Goal: Task Accomplishment & Management: Complete application form

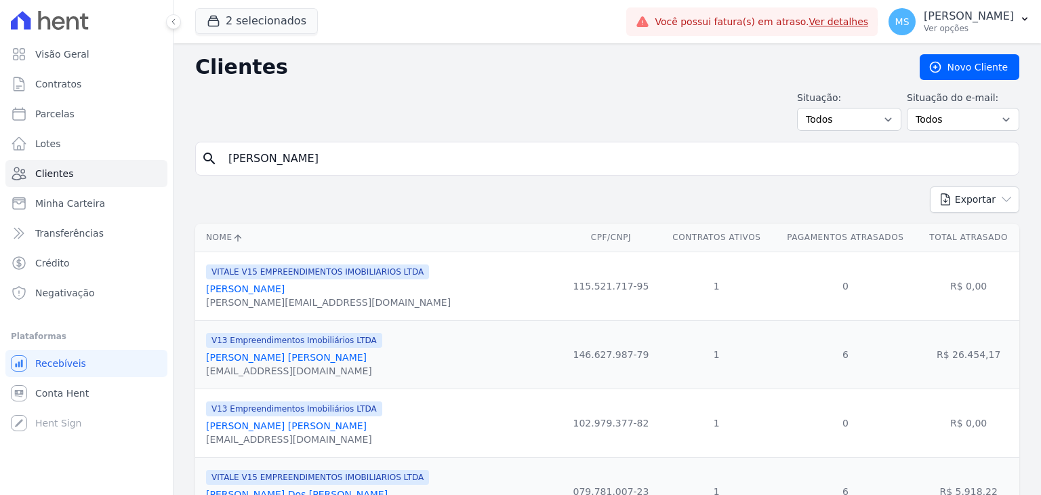
type input "julia ribeiro"
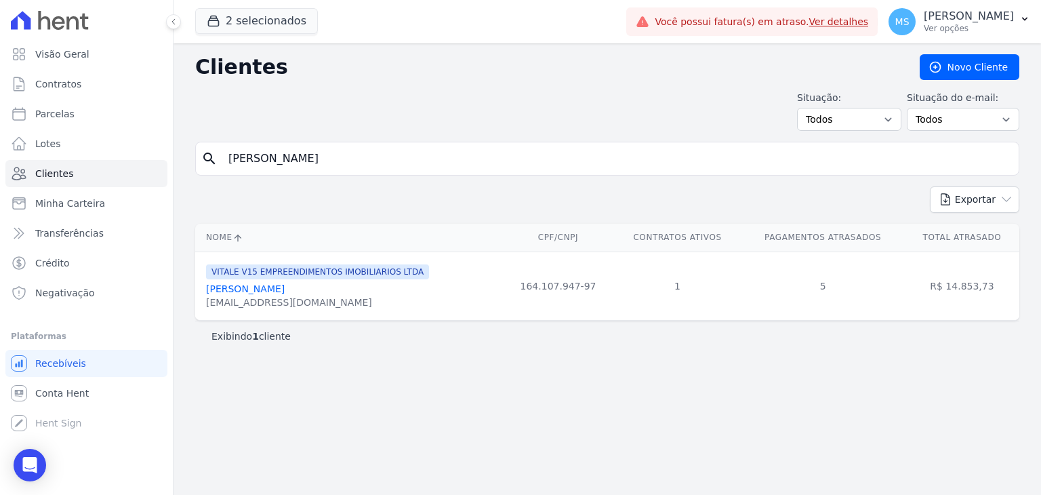
click at [285, 285] on link "Julia Ribeiro Da Silva" at bounding box center [245, 288] width 79 height 11
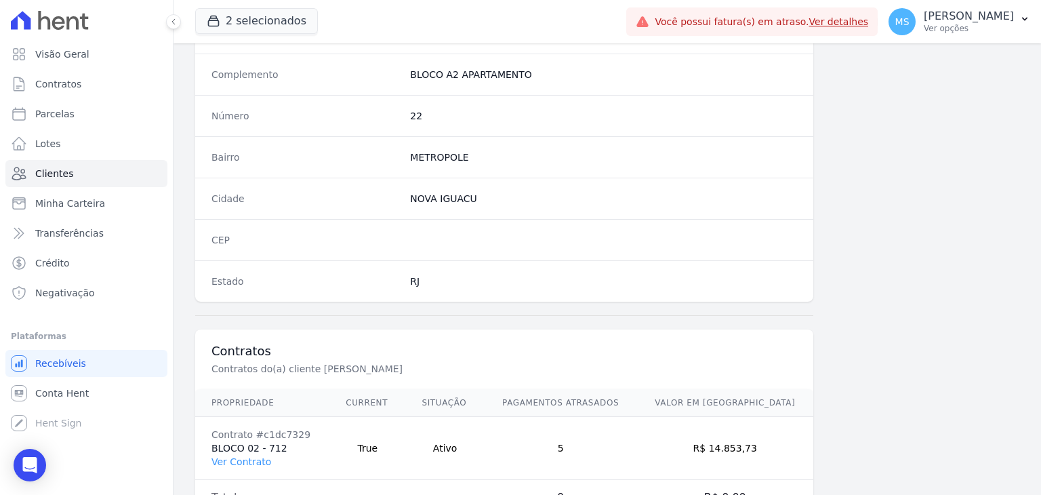
scroll to position [769, 0]
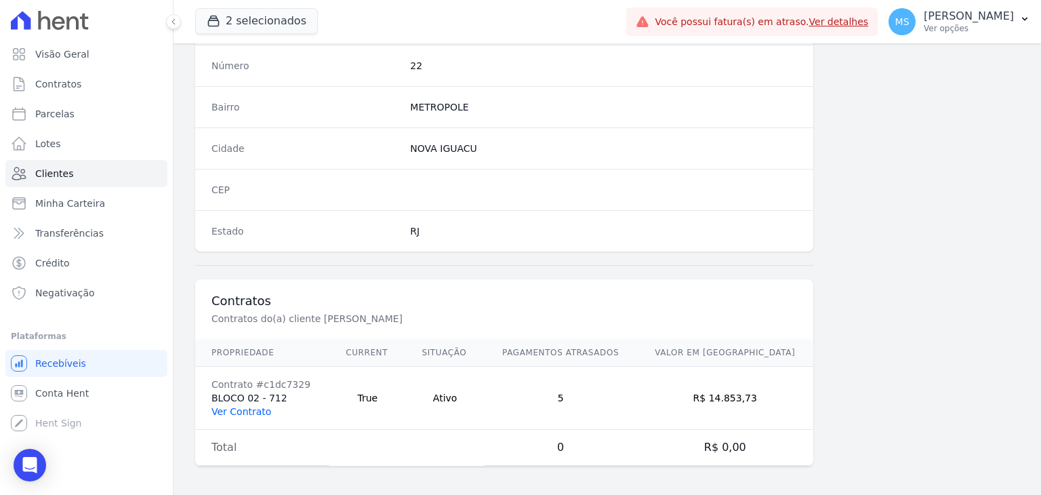
click at [249, 413] on link "Ver Contrato" at bounding box center [241, 411] width 60 height 11
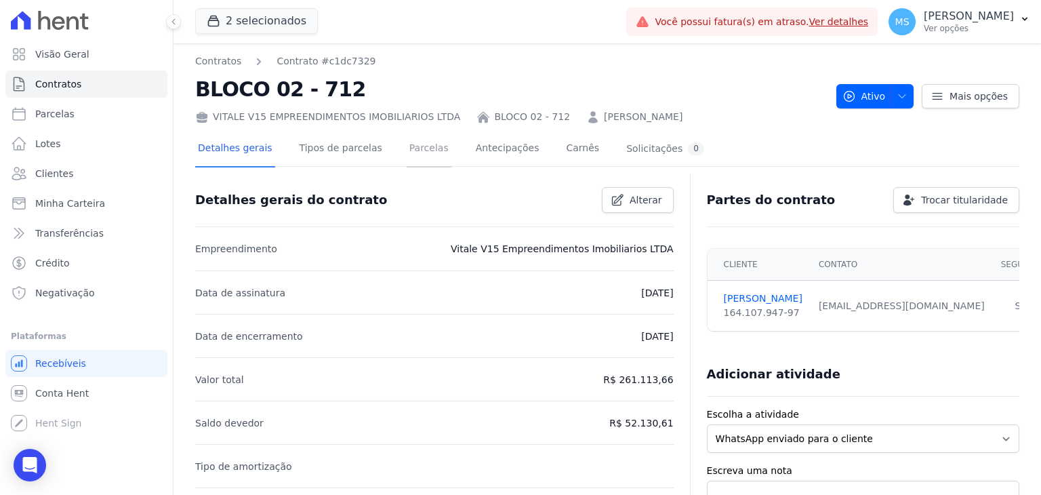
click at [407, 147] on link "Parcelas" at bounding box center [429, 149] width 45 height 36
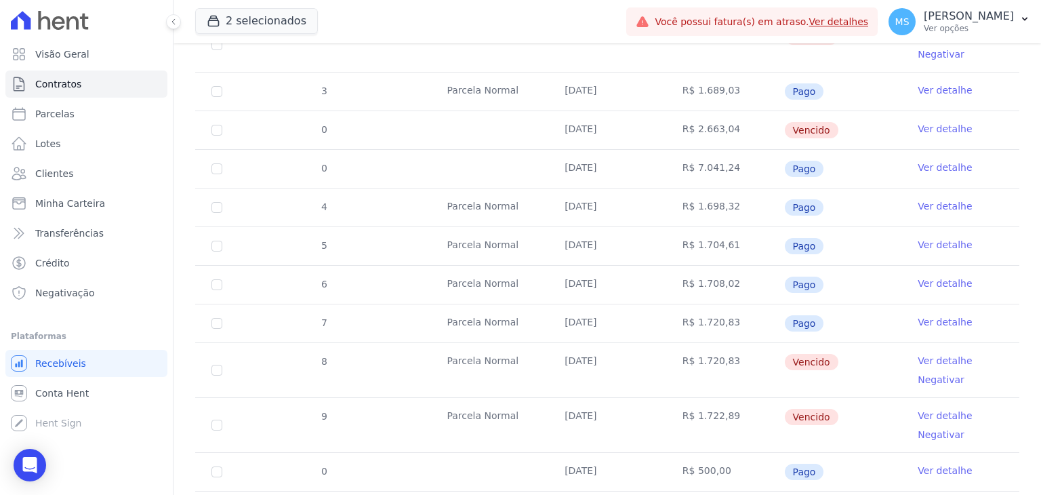
scroll to position [407, 0]
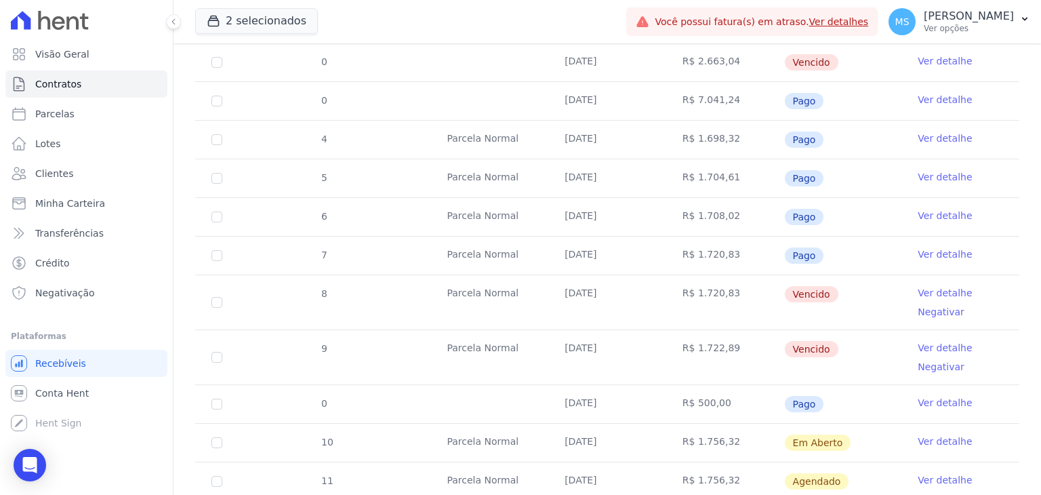
click at [924, 287] on link "Ver detalhe" at bounding box center [945, 293] width 54 height 14
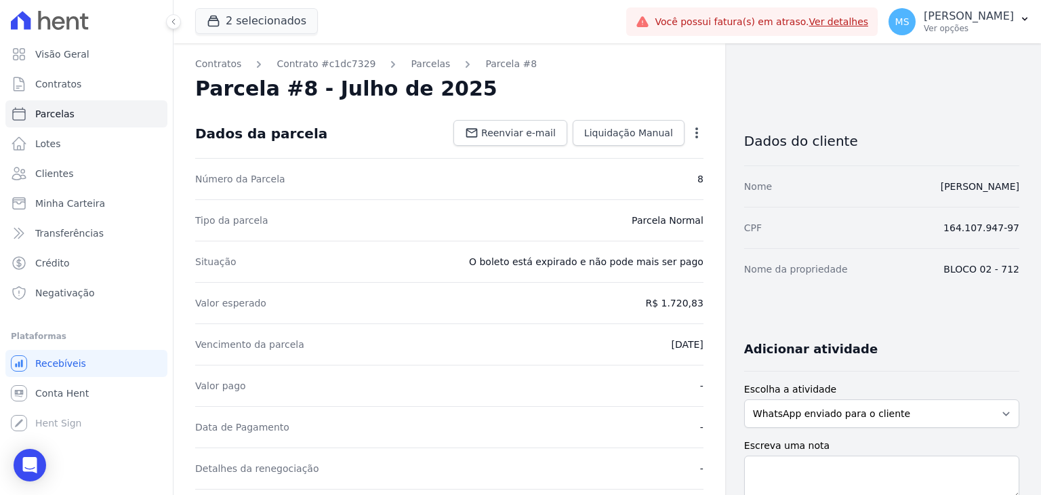
click at [693, 132] on icon "button" at bounding box center [697, 133] width 14 height 14
click at [640, 180] on link "Cancelar Cobrança" at bounding box center [638, 175] width 119 height 24
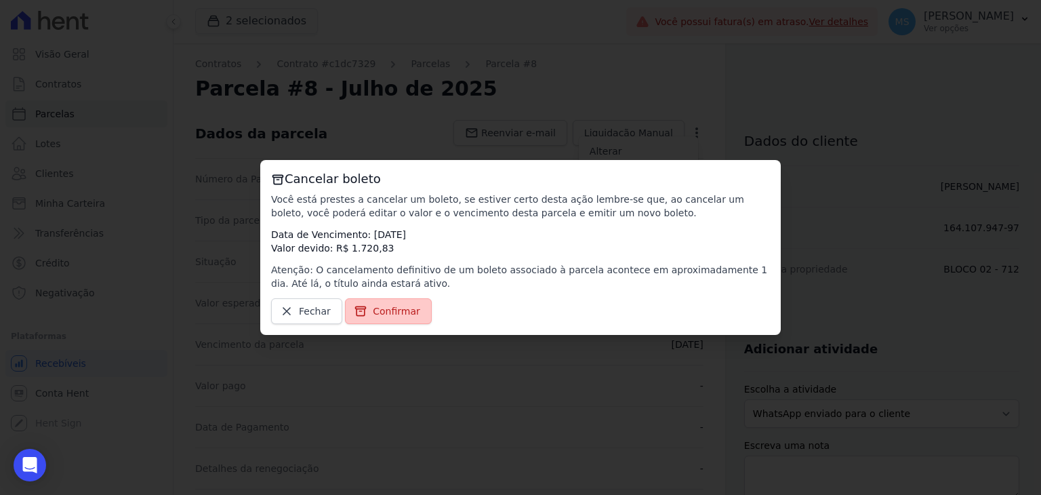
click at [401, 303] on link "Confirmar" at bounding box center [388, 311] width 87 height 26
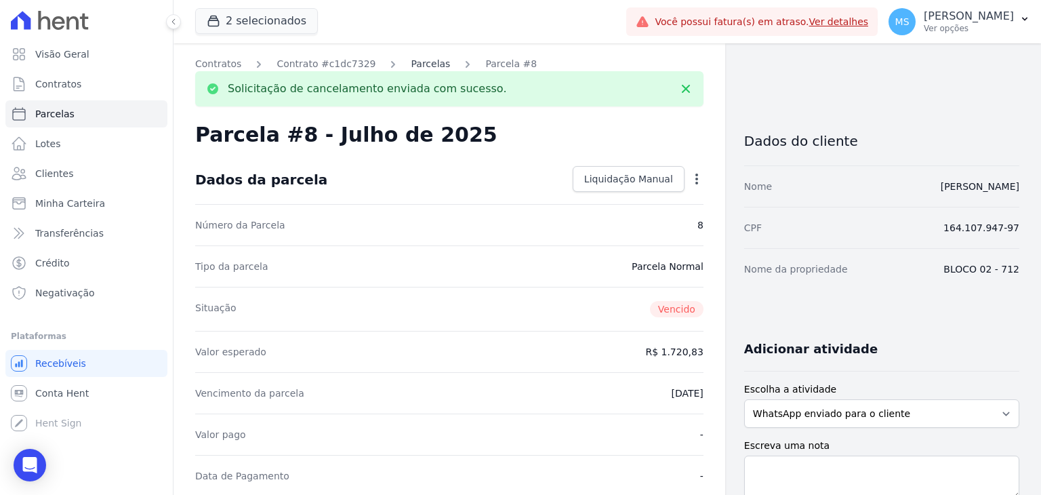
click at [424, 63] on link "Parcelas" at bounding box center [430, 64] width 39 height 14
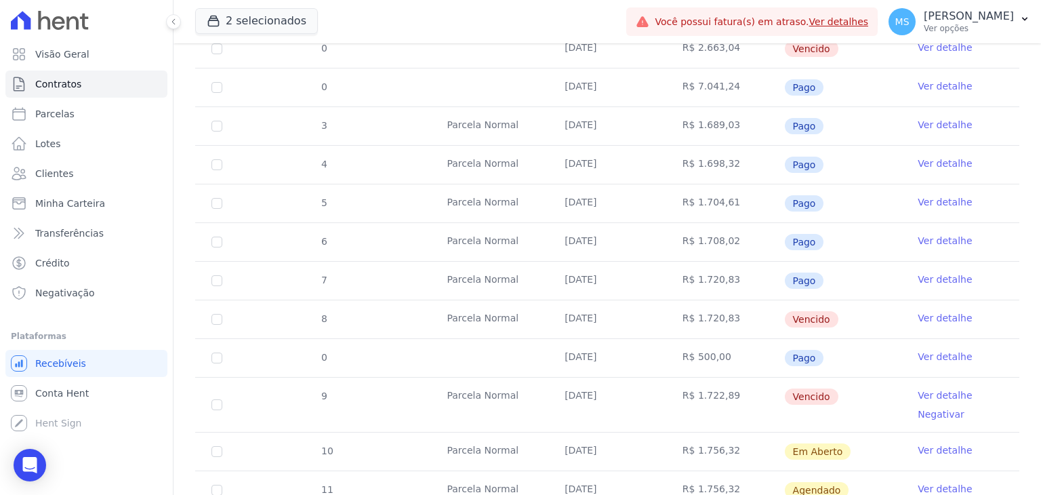
scroll to position [407, 0]
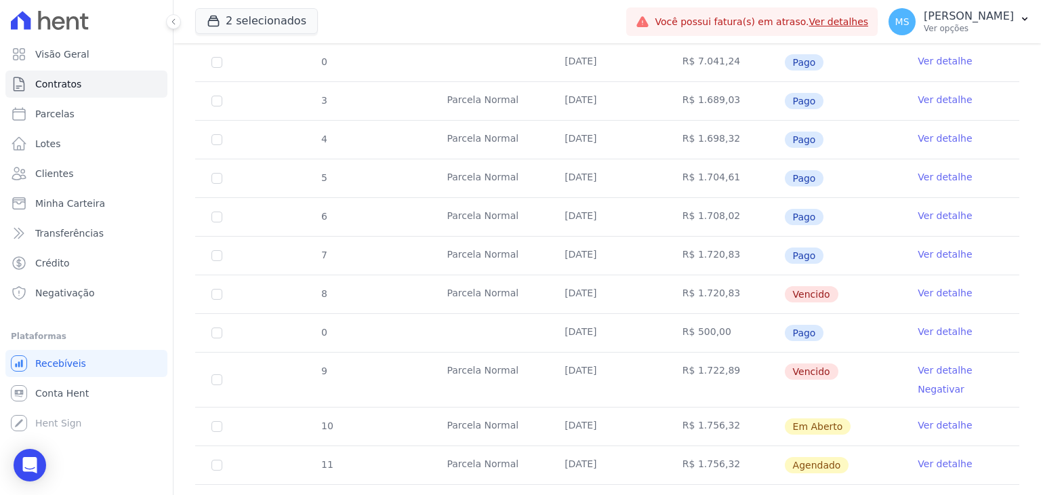
click at [939, 365] on link "Ver detalhe" at bounding box center [945, 370] width 54 height 14
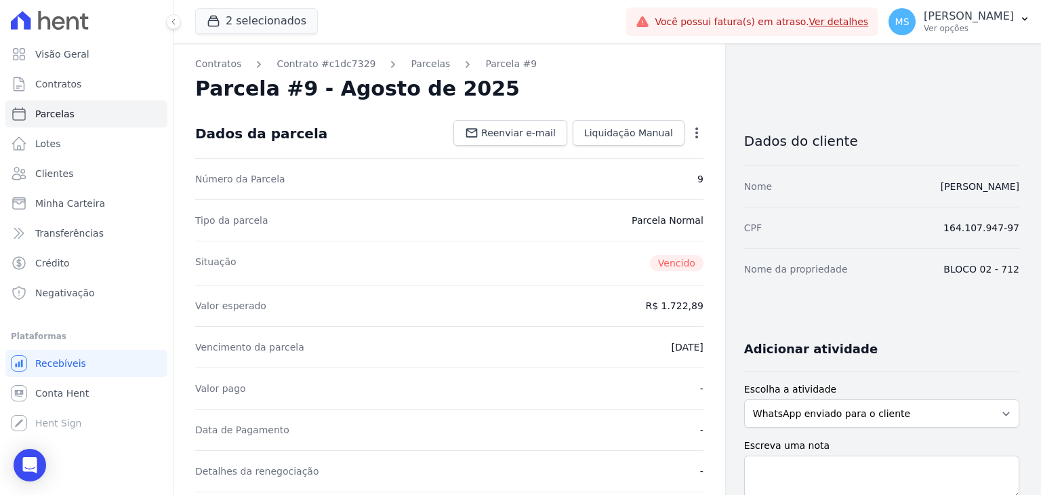
click at [694, 128] on icon "button" at bounding box center [697, 133] width 14 height 14
click at [634, 181] on link "Cancelar Cobrança" at bounding box center [638, 175] width 119 height 24
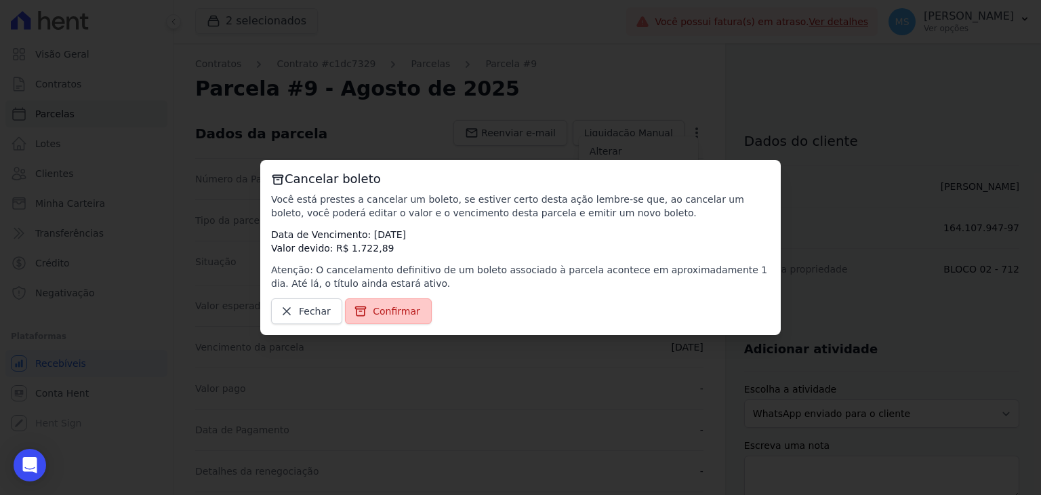
click at [402, 302] on link "Confirmar" at bounding box center [388, 311] width 87 height 26
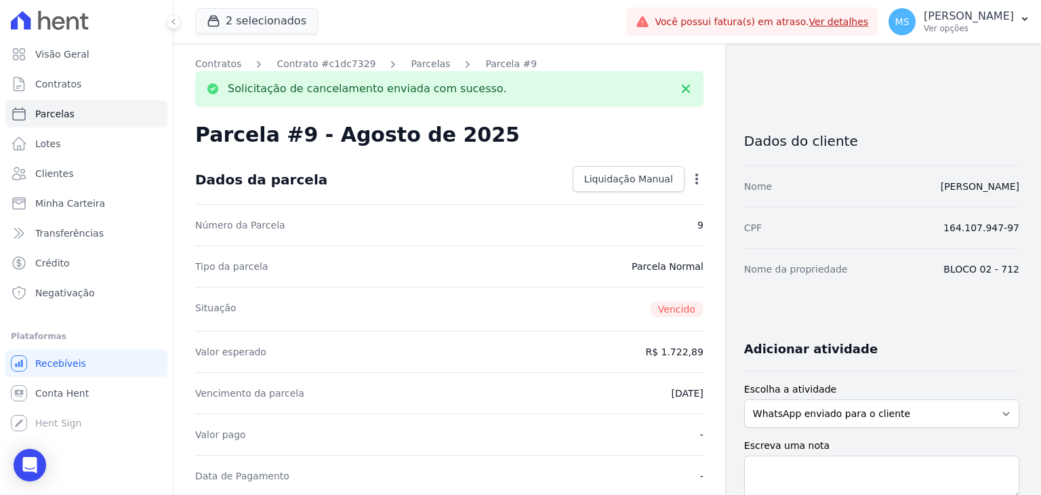
click at [422, 64] on link "Parcelas" at bounding box center [430, 64] width 39 height 14
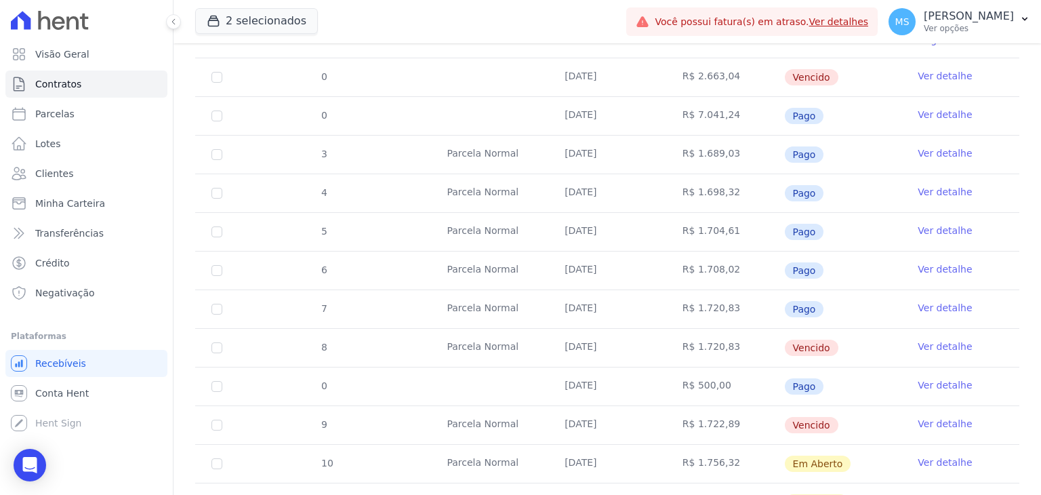
scroll to position [474, 0]
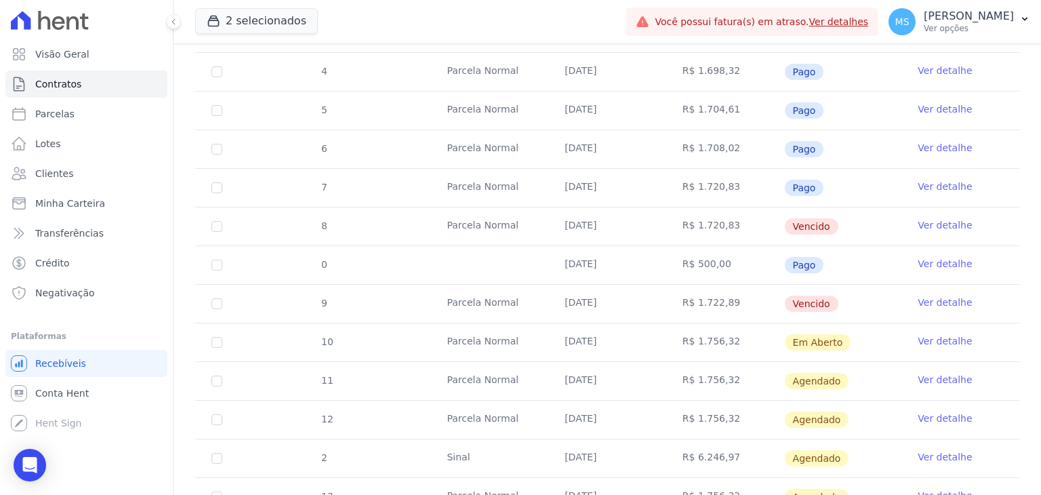
click at [939, 342] on link "Ver detalhe" at bounding box center [945, 341] width 54 height 14
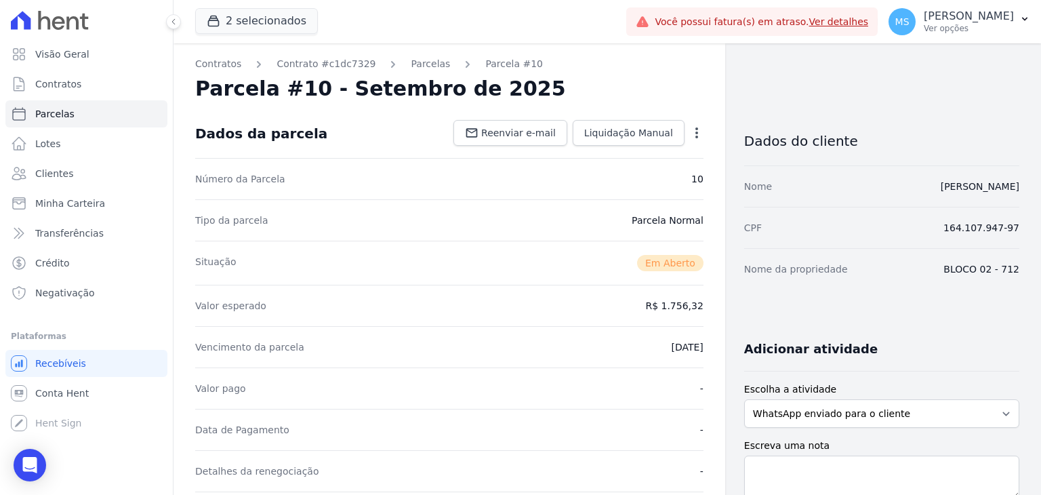
click at [696, 138] on icon "button" at bounding box center [697, 133] width 14 height 14
click at [632, 181] on link "Cancelar Cobrança" at bounding box center [638, 175] width 119 height 24
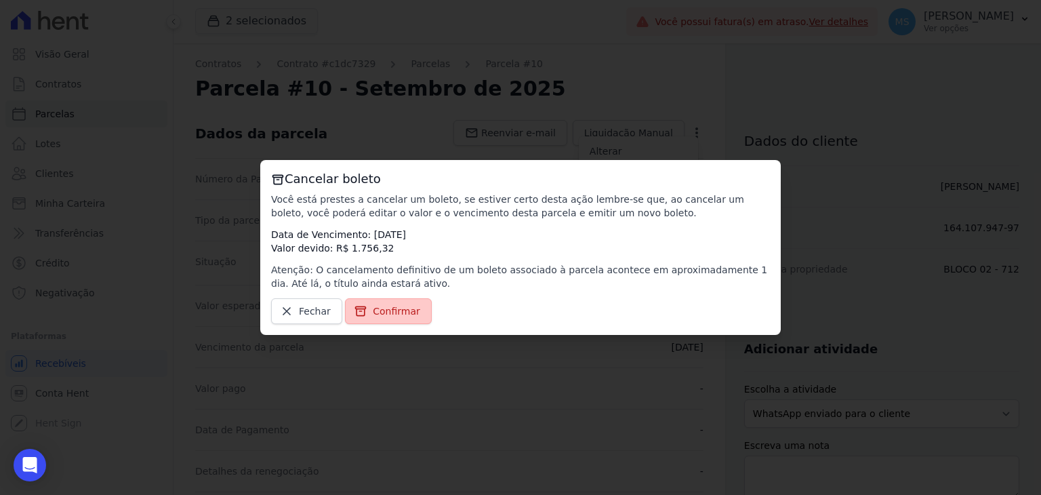
click at [401, 312] on span "Confirmar" at bounding box center [396, 311] width 47 height 14
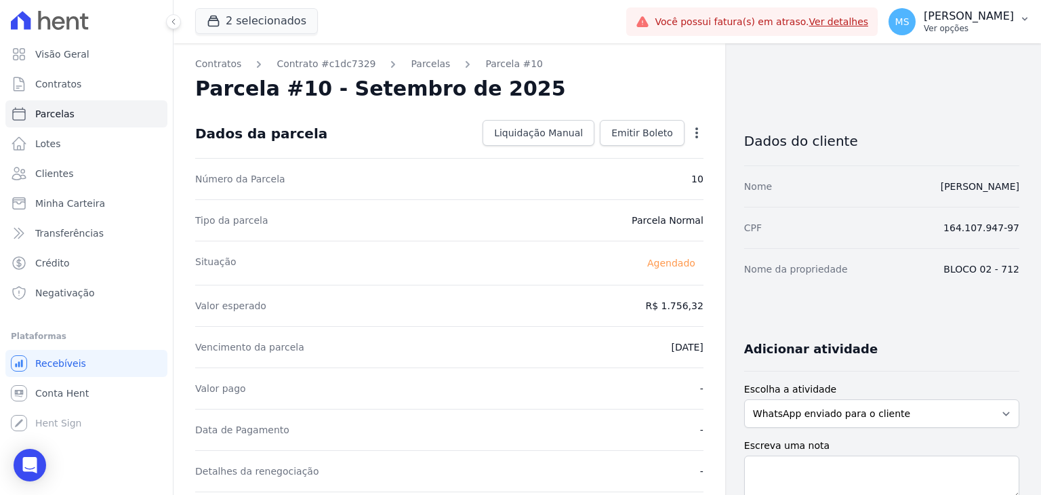
click at [949, 14] on p "[PERSON_NAME]" at bounding box center [969, 16] width 90 height 14
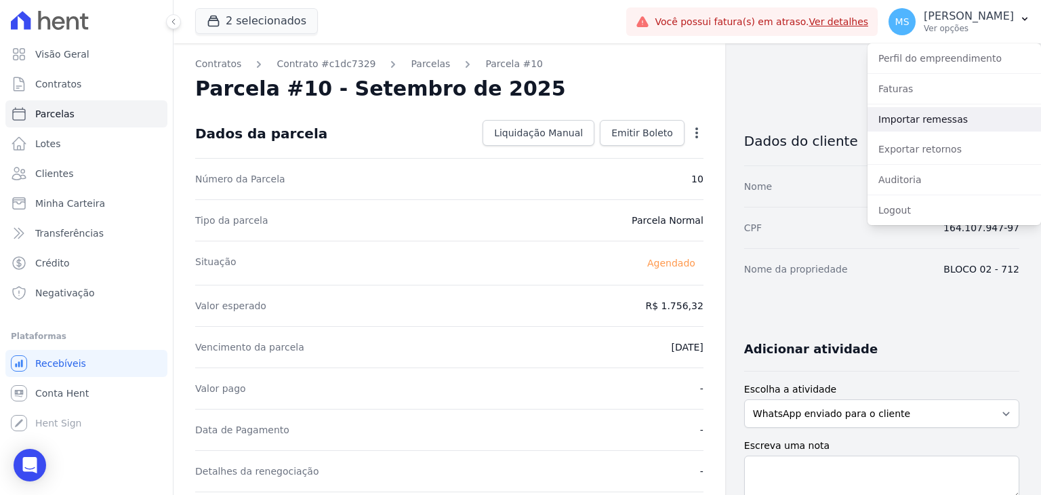
click at [918, 125] on link "Importar remessas" at bounding box center [953, 119] width 173 height 24
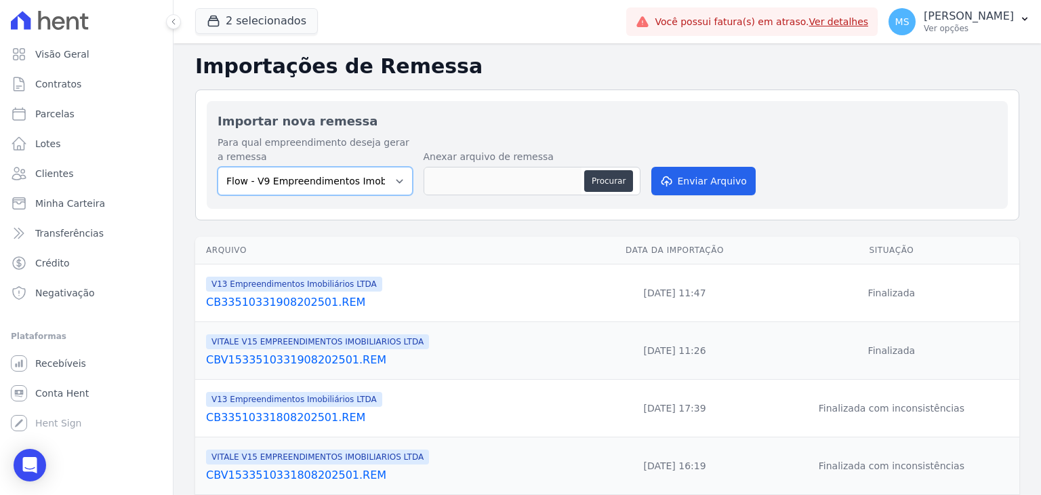
click at [272, 177] on select "Flow - V9 Empreendimentos Imobiliários LTDA. On - V11 Empreendimentos Imobiliár…" at bounding box center [315, 181] width 195 height 28
select select "43a01992-2921-4595-aa0d-28e05d992a61"
click at [218, 167] on select "Flow - V9 Empreendimentos Imobiliários LTDA. On - V11 Empreendimentos Imobiliár…" at bounding box center [315, 181] width 195 height 28
click at [602, 180] on button "Procurar" at bounding box center [608, 181] width 49 height 22
click at [597, 179] on button "Procurar" at bounding box center [608, 181] width 49 height 22
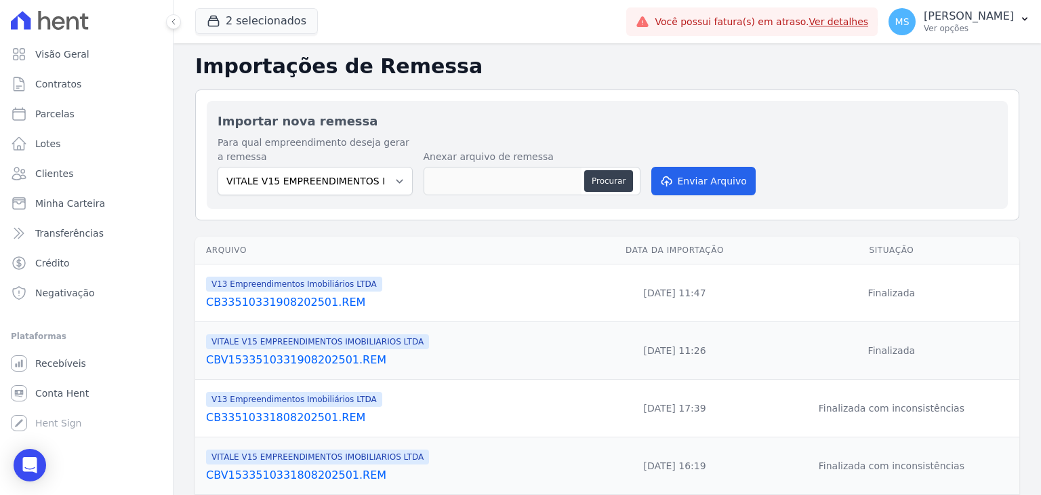
type input "CBV1533510332808202501.REM"
click at [674, 188] on button "Enviar Arquivo" at bounding box center [703, 181] width 104 height 28
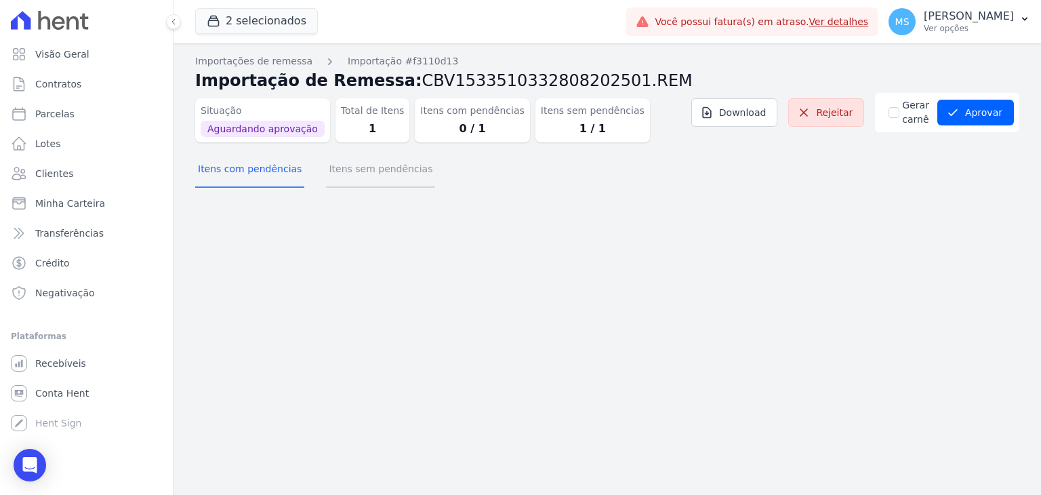
click at [393, 168] on button "Itens sem pendências" at bounding box center [380, 169] width 109 height 35
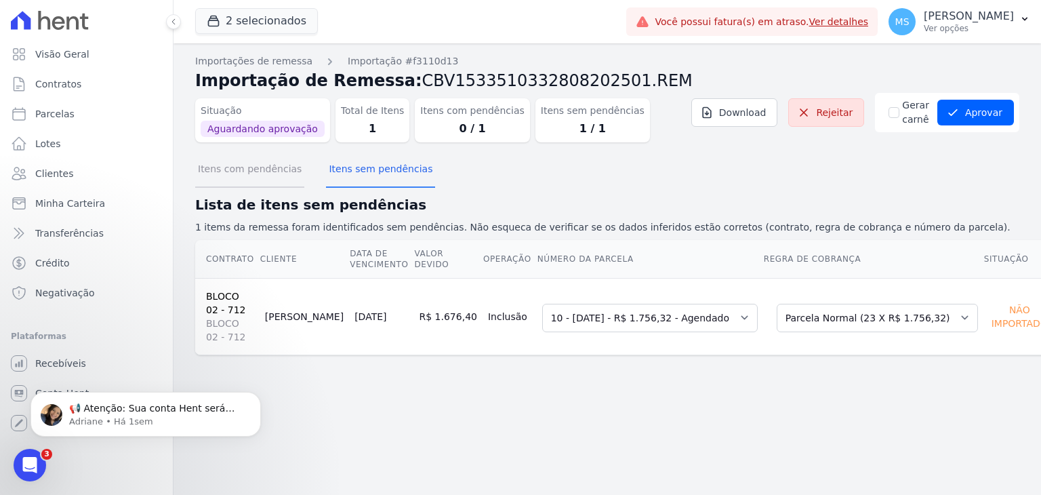
click at [266, 166] on button "Itens com pendências" at bounding box center [249, 169] width 109 height 35
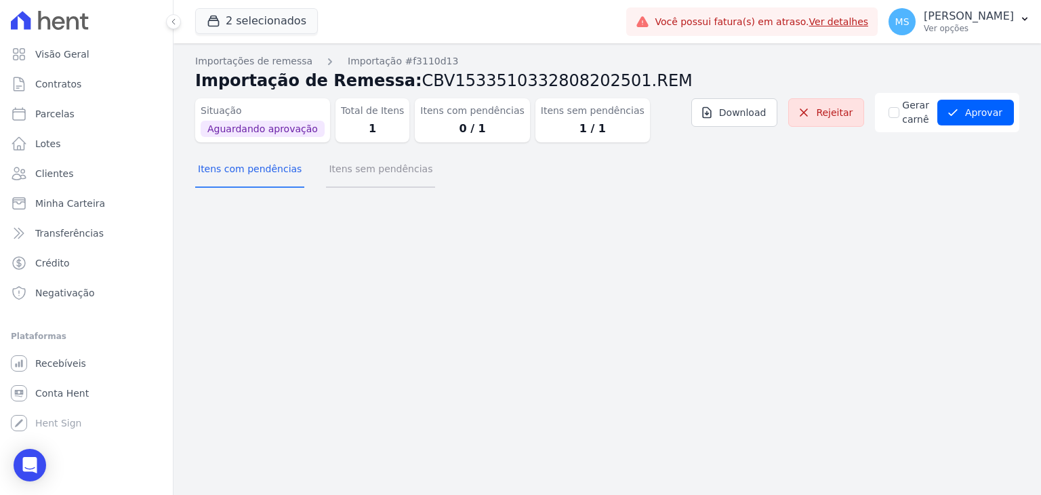
click at [354, 180] on button "Itens sem pendências" at bounding box center [380, 169] width 109 height 35
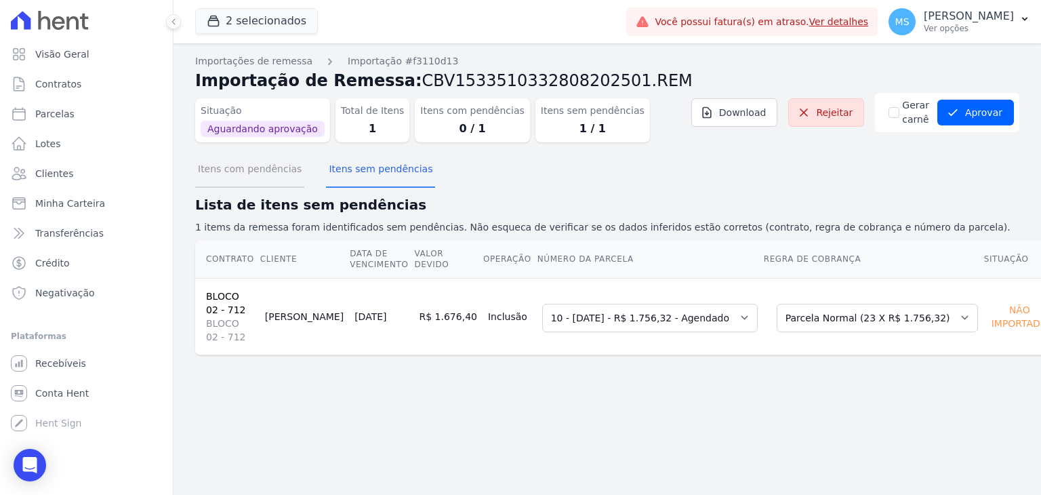
click at [255, 175] on button "Itens com pendências" at bounding box center [249, 169] width 109 height 35
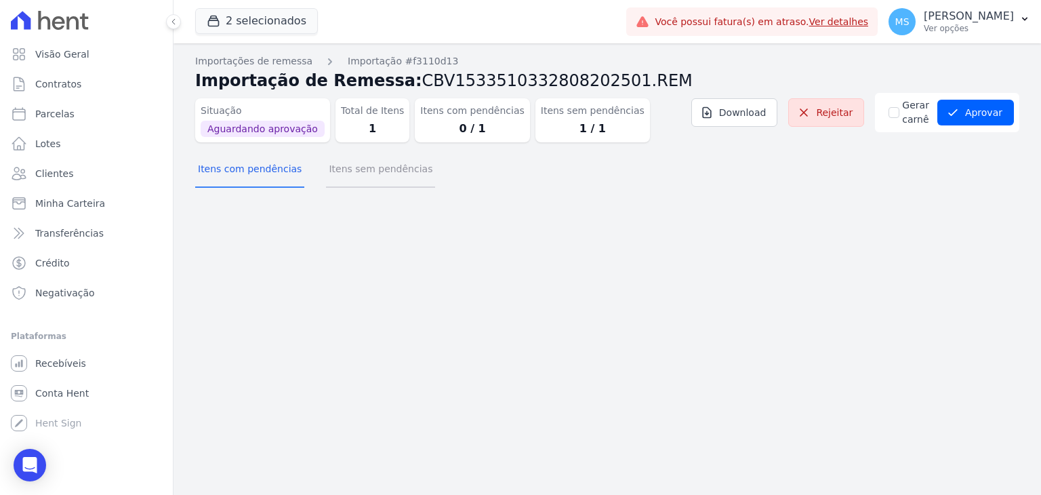
click at [369, 169] on button "Itens sem pendências" at bounding box center [380, 169] width 109 height 35
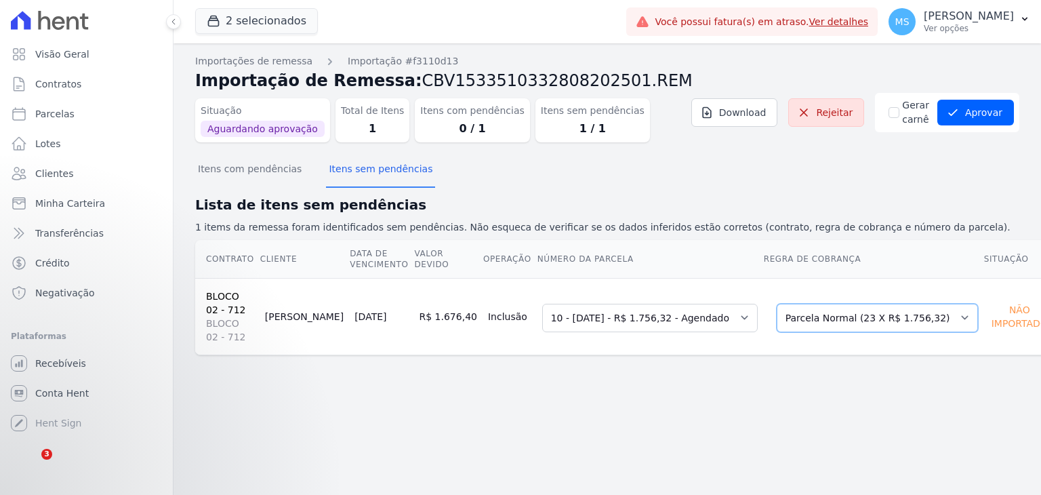
click at [834, 321] on select "Selecione uma Nova Parcela Avulsa Parcela Avulsa Existente Intercalada (10 X R$…" at bounding box center [877, 318] width 201 height 28
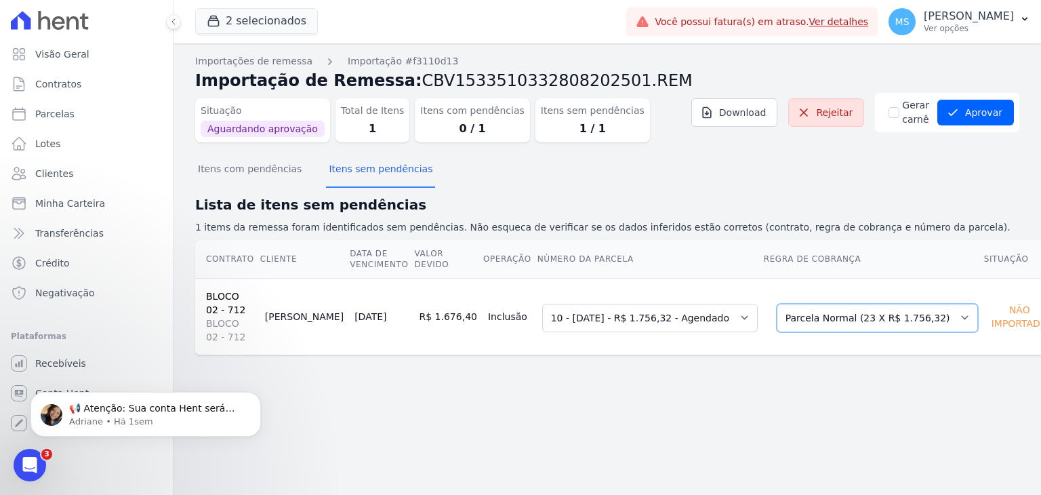
click at [834, 321] on select "Selecione uma Nova Parcela Avulsa Parcela Avulsa Existente Intercalada (10 X R$…" at bounding box center [877, 318] width 201 height 28
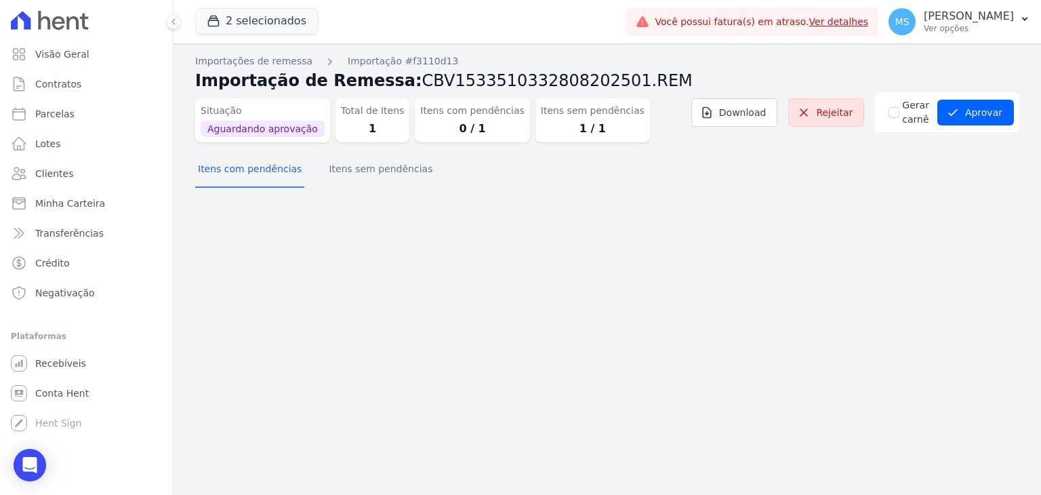
click at [371, 190] on div "Importações de remessa Importação #f3110d13 Importação de Remessa: CBV153351033…" at bounding box center [607, 124] width 824 height 140
click at [367, 180] on button "Itens sem pendências" at bounding box center [380, 169] width 109 height 35
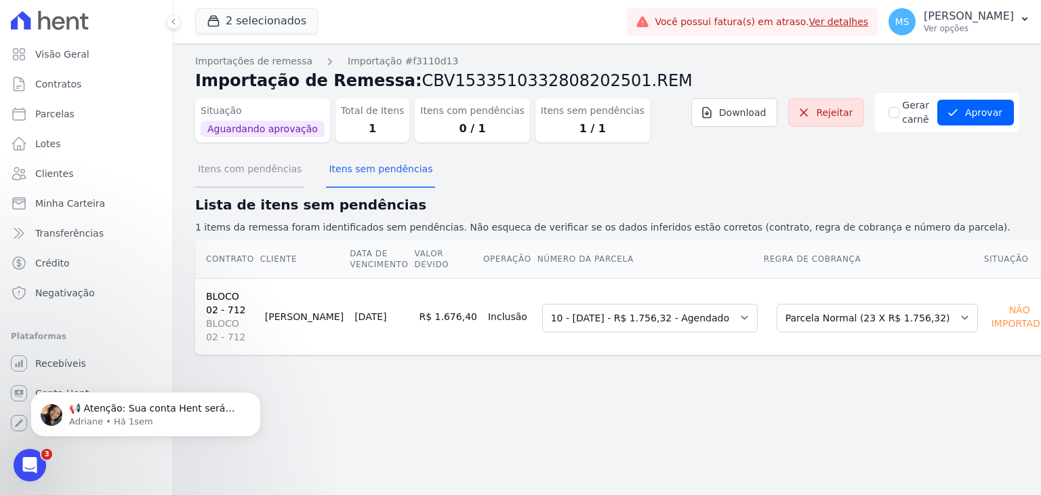
click at [270, 177] on button "Itens com pendências" at bounding box center [249, 169] width 109 height 35
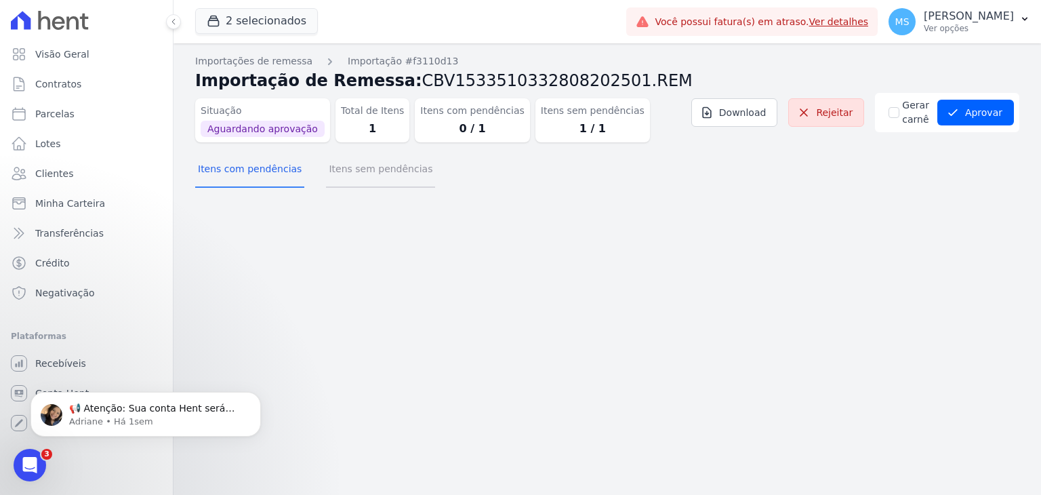
click at [350, 182] on button "Itens sem pendências" at bounding box center [380, 169] width 109 height 35
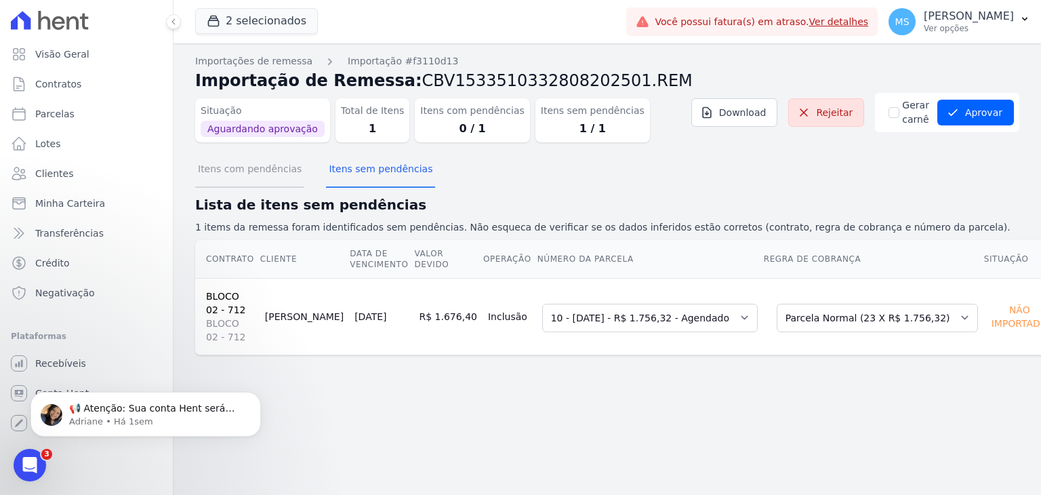
click at [255, 168] on button "Itens com pendências" at bounding box center [249, 169] width 109 height 35
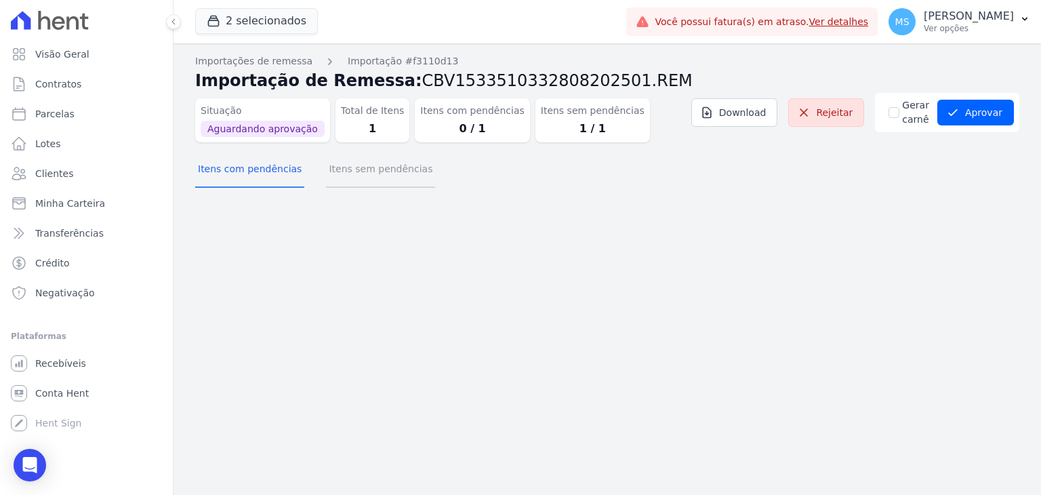
click at [326, 170] on button "Itens sem pendências" at bounding box center [380, 169] width 109 height 35
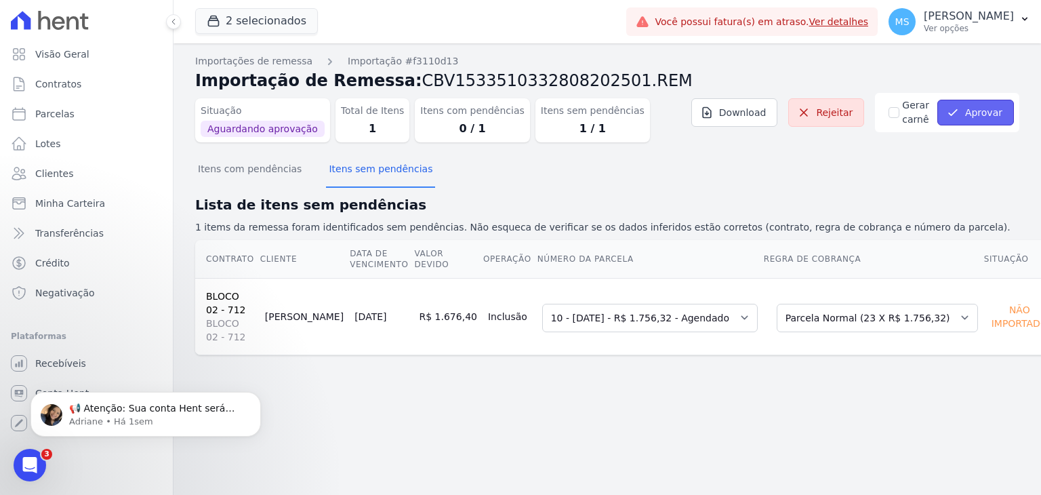
click at [973, 117] on button "Aprovar" at bounding box center [975, 113] width 77 height 26
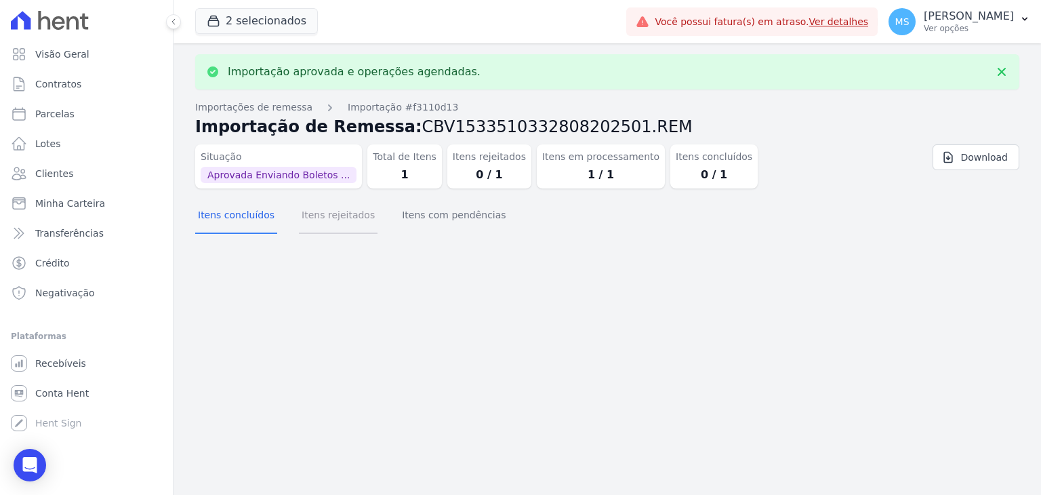
click at [338, 220] on button "Itens rejeitados" at bounding box center [338, 216] width 79 height 35
click at [424, 218] on button "Itens com pendências" at bounding box center [453, 216] width 109 height 35
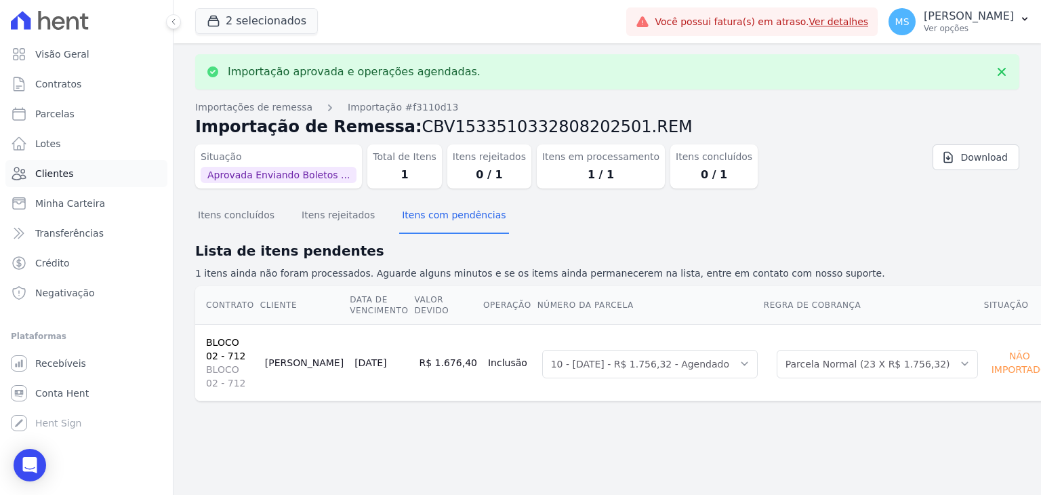
click at [35, 169] on span "Clientes" at bounding box center [54, 174] width 38 height 14
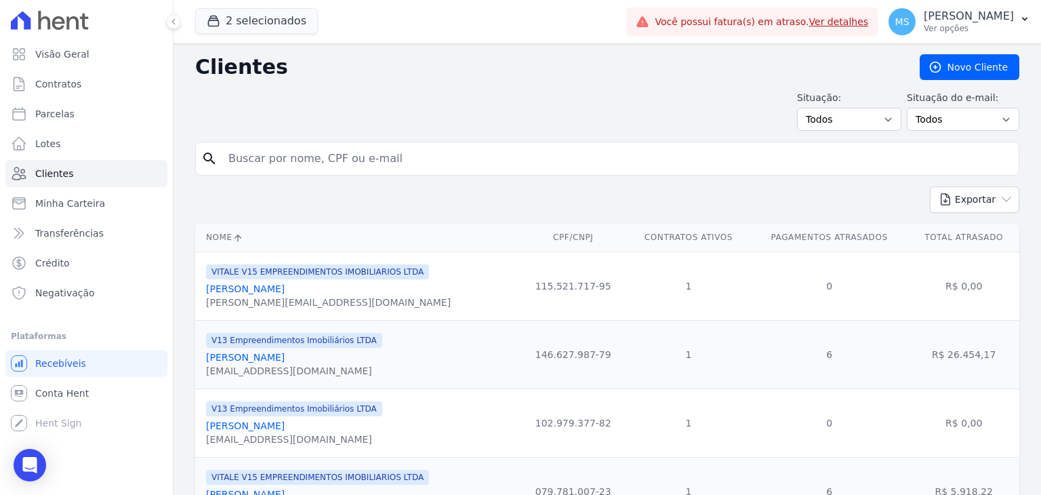
click at [259, 164] on input "search" at bounding box center [616, 158] width 793 height 27
type input "ana julia"
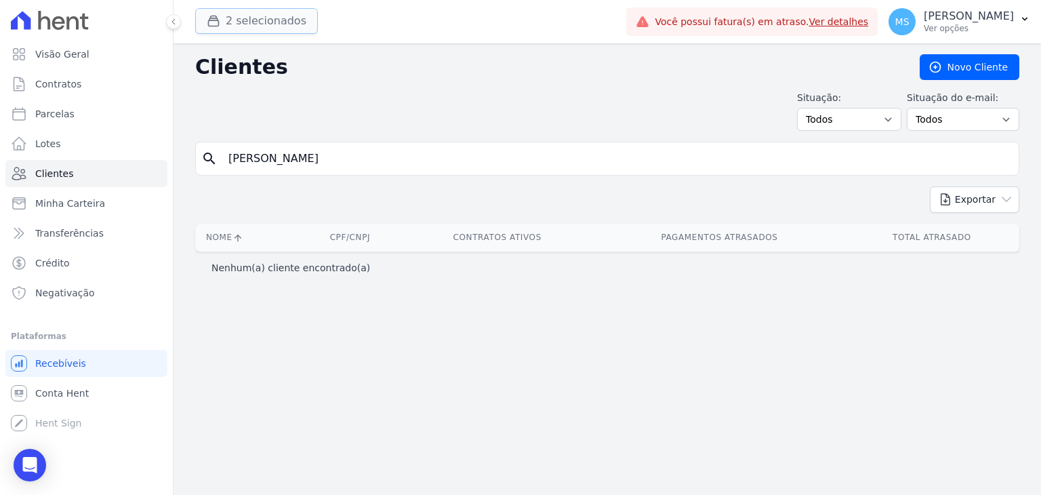
click at [263, 25] on button "2 selecionados" at bounding box center [256, 21] width 123 height 26
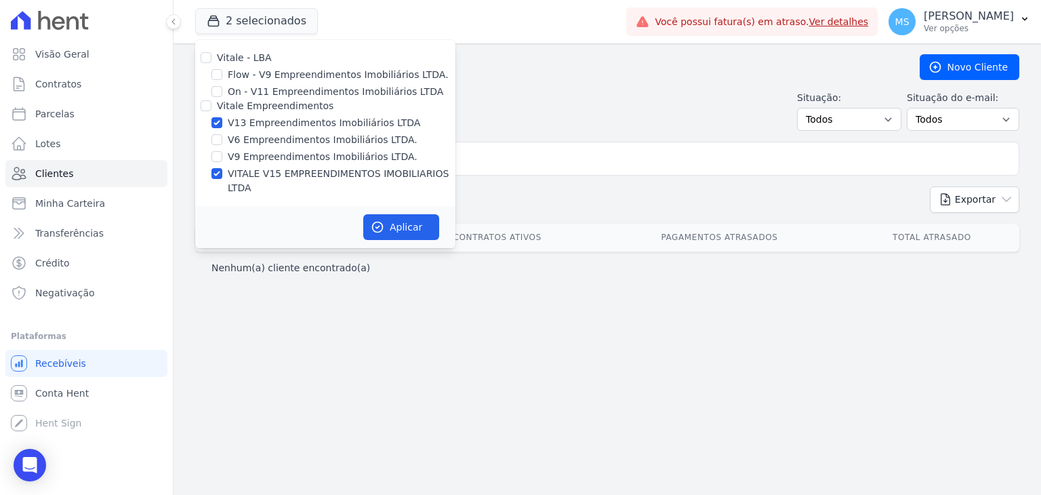
click at [222, 121] on div "V13 Empreendimentos Imobiliários LTDA" at bounding box center [325, 123] width 260 height 14
click at [378, 214] on button "Aplicar" at bounding box center [401, 227] width 76 height 26
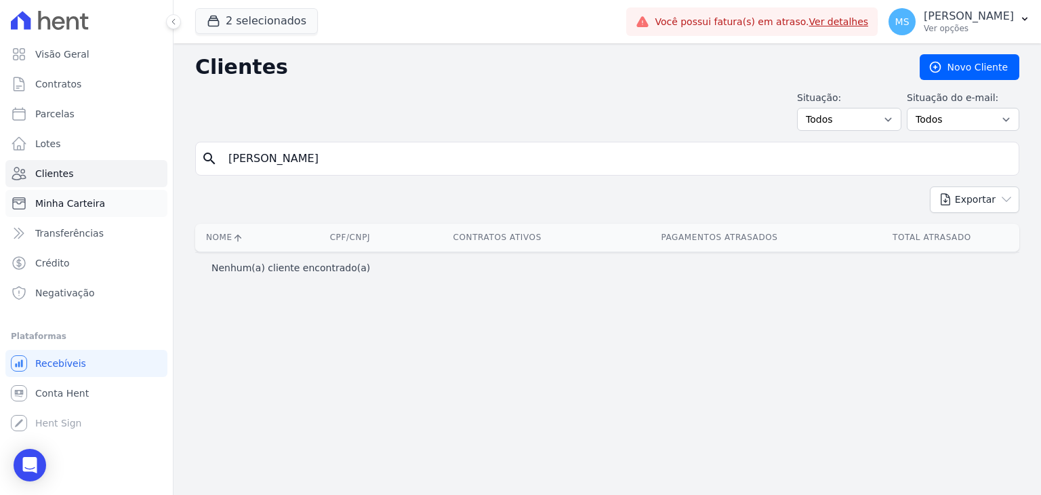
click at [54, 203] on span "Minha Carteira" at bounding box center [70, 204] width 70 height 14
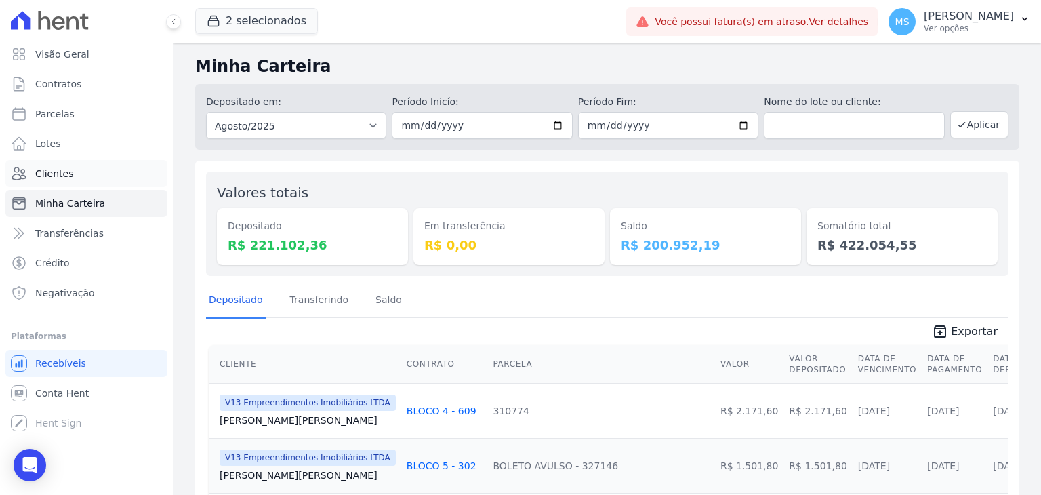
click at [45, 176] on span "Clientes" at bounding box center [54, 174] width 38 height 14
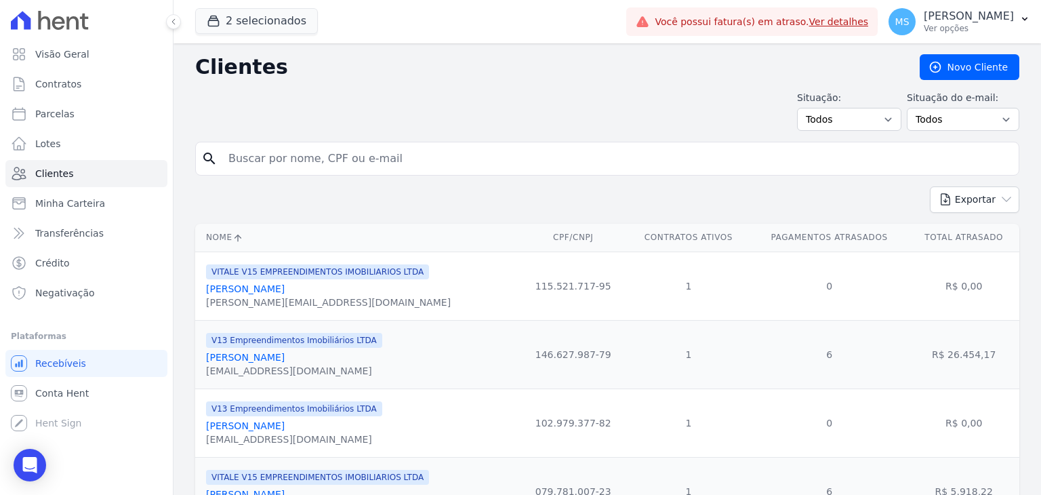
click at [279, 142] on div "search" at bounding box center [607, 159] width 824 height 34
click at [283, 151] on input "search" at bounding box center [616, 158] width 793 height 27
type input "julia ribeiro"
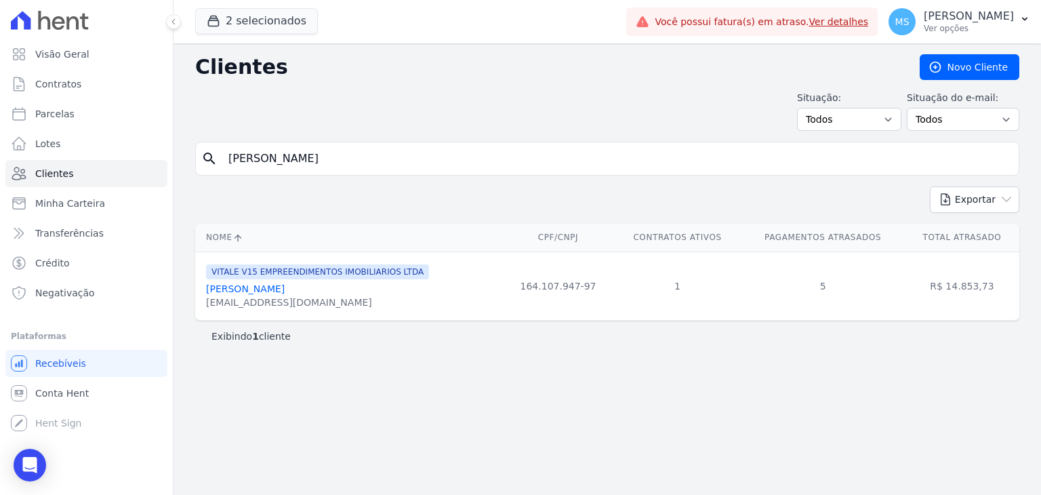
click at [258, 286] on link "Julia Ribeiro Da Silva" at bounding box center [245, 288] width 79 height 11
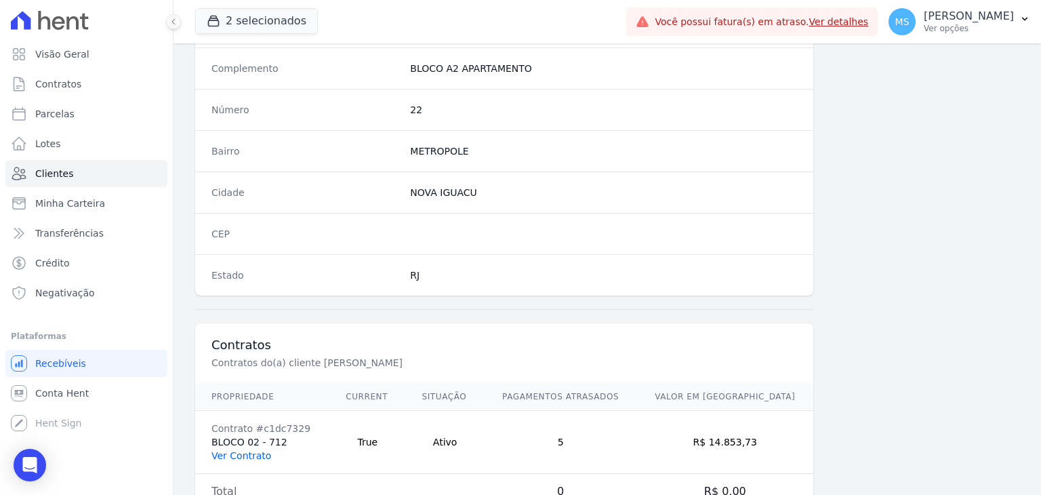
scroll to position [769, 0]
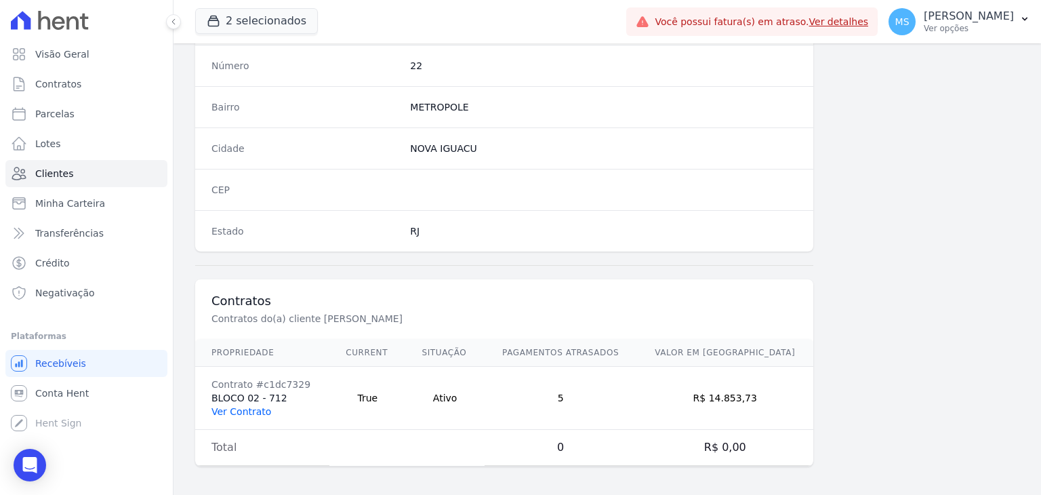
click at [243, 413] on link "Ver Contrato" at bounding box center [241, 411] width 60 height 11
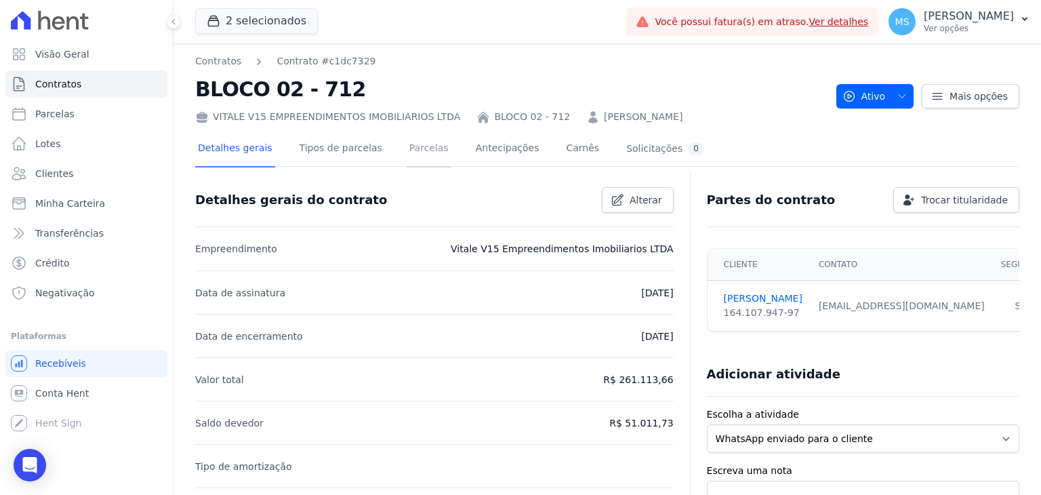
click at [407, 152] on link "Parcelas" at bounding box center [429, 149] width 45 height 36
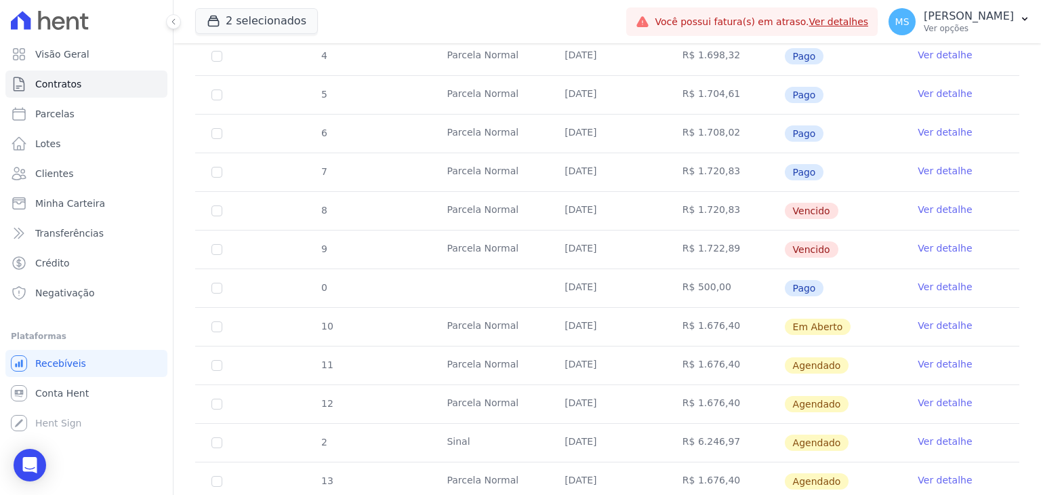
scroll to position [542, 0]
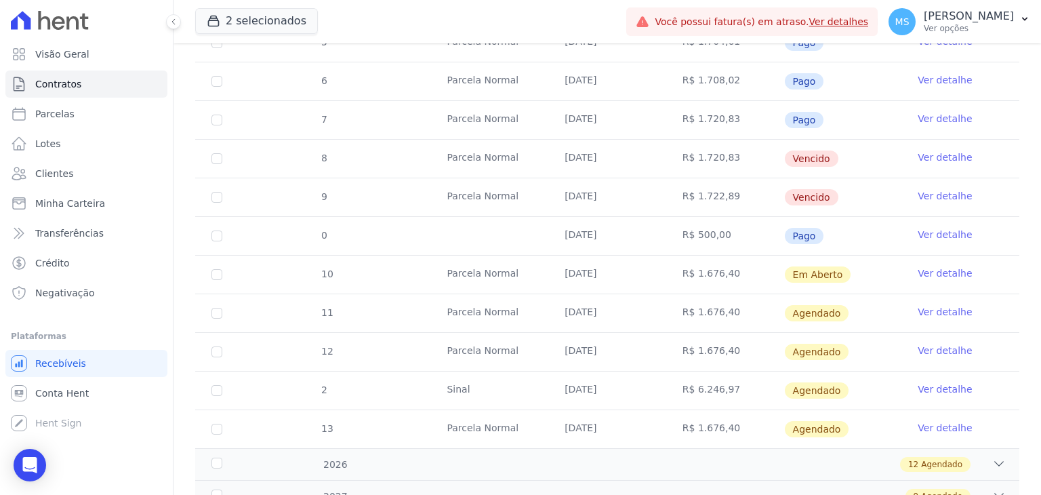
click at [930, 270] on link "Ver detalhe" at bounding box center [945, 273] width 54 height 14
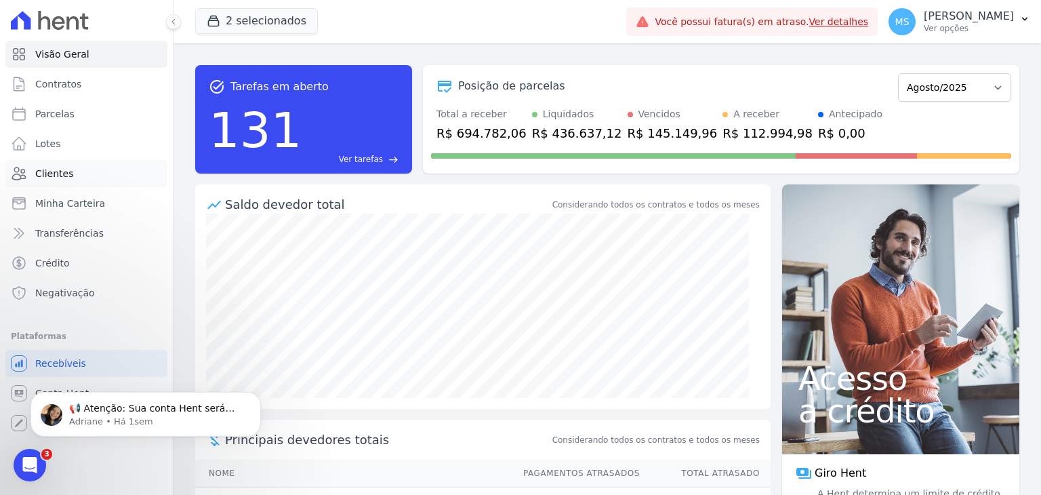
click at [46, 181] on link "Clientes" at bounding box center [86, 173] width 162 height 27
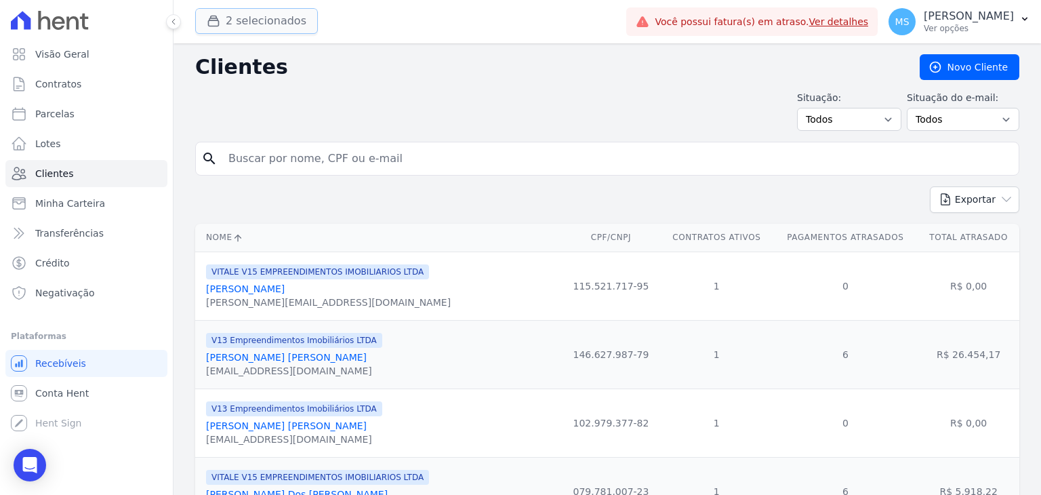
click at [262, 12] on button "2 selecionados" at bounding box center [256, 21] width 123 height 26
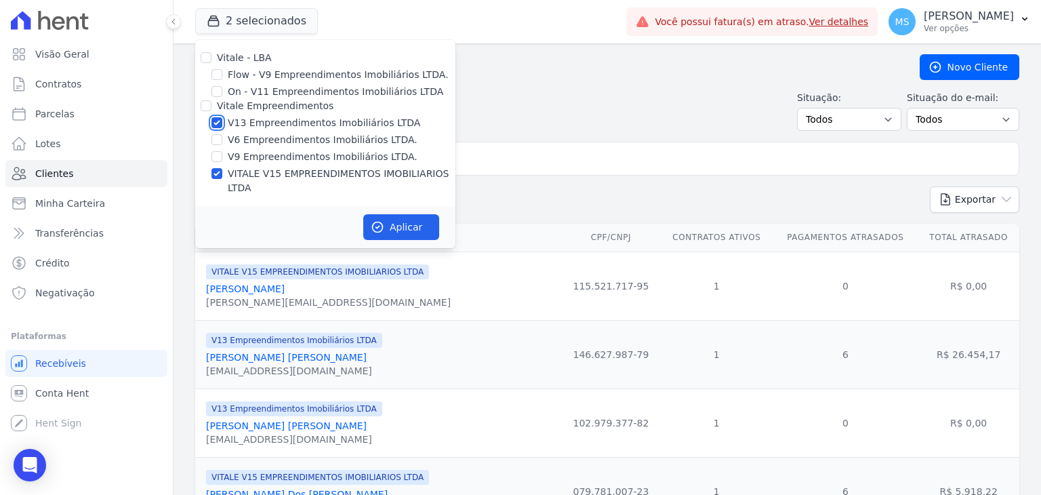
click at [222, 121] on input "V13 Empreendimentos Imobiliários LTDA" at bounding box center [216, 122] width 11 height 11
checkbox input "false"
click at [213, 173] on input "VITALE V15 EMPREENDIMENTOS IMOBILIARIOS LTDA" at bounding box center [216, 173] width 11 height 11
checkbox input "false"
click at [222, 93] on div "On - V11 Empreendimentos Imobiliários LTDA" at bounding box center [325, 92] width 260 height 14
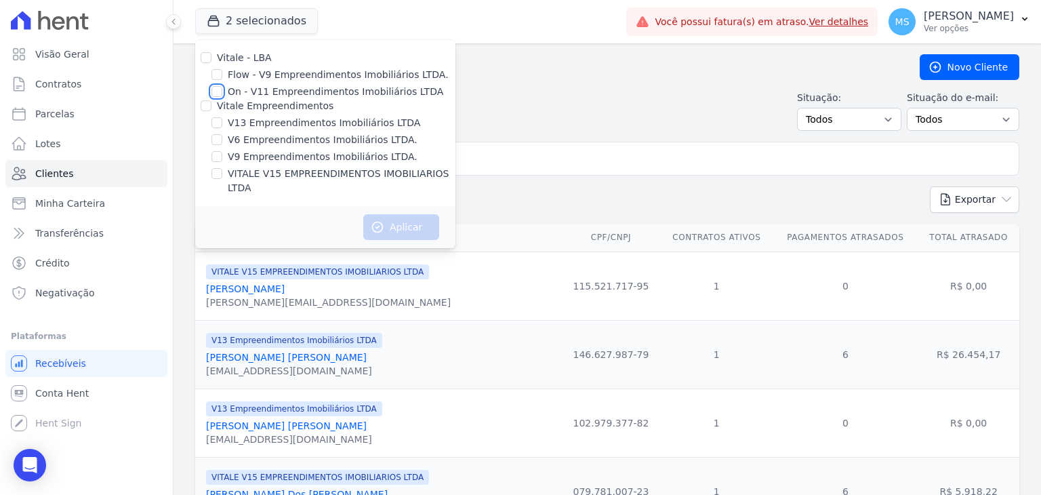
click at [221, 92] on input "On - V11 Empreendimentos Imobiliários LTDA" at bounding box center [216, 91] width 11 height 11
click at [220, 93] on input "On - V11 Empreendimentos Imobiliários LTDA" at bounding box center [216, 91] width 11 height 11
checkbox input "false"
click at [213, 177] on input "VITALE V15 EMPREENDIMENTOS IMOBILIARIOS LTDA" at bounding box center [216, 173] width 11 height 11
checkbox input "true"
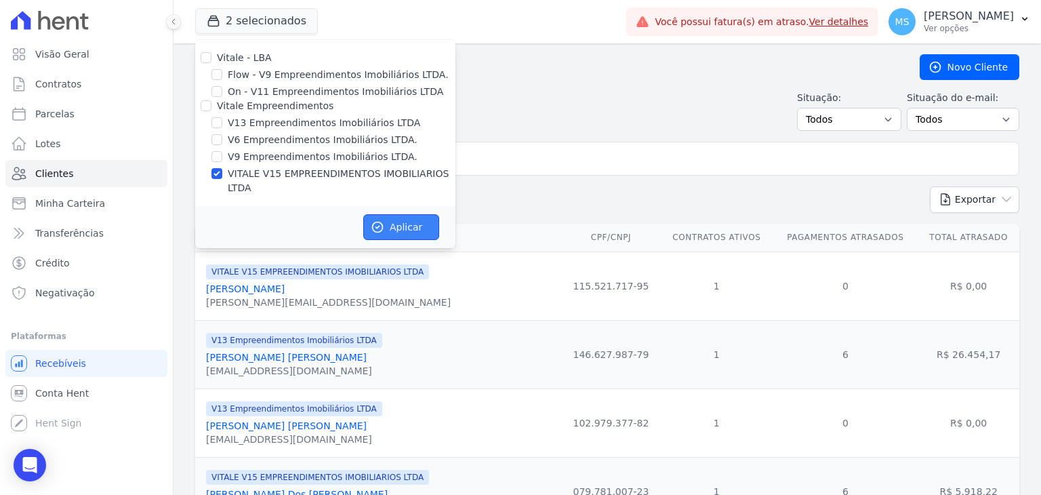
click at [395, 214] on button "Aplicar" at bounding box center [401, 227] width 76 height 26
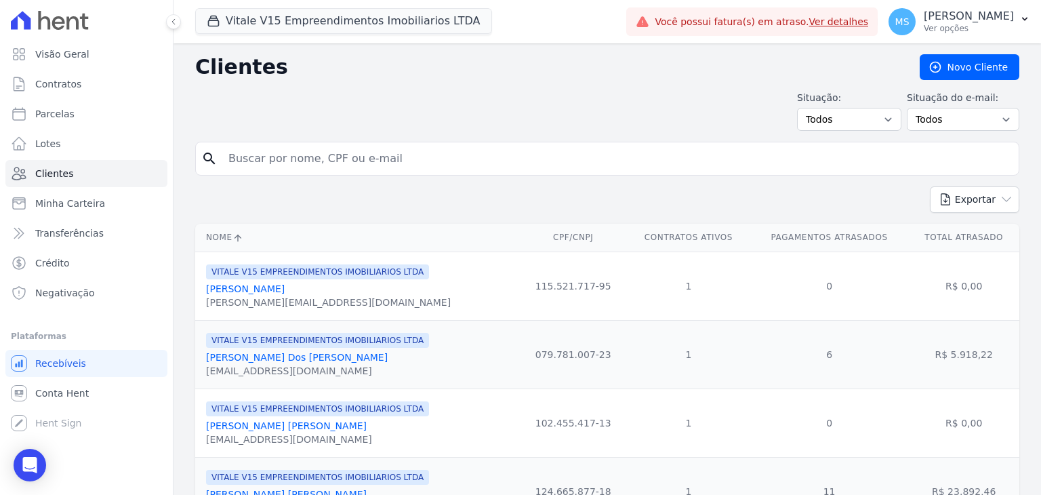
click at [356, 159] on input "search" at bounding box center [616, 158] width 793 height 27
type input "[PERSON_NAME]"
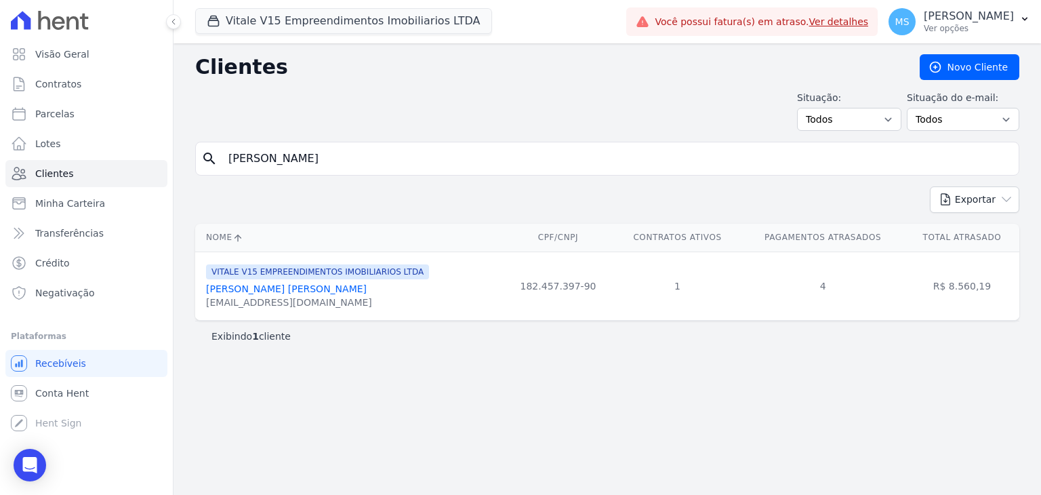
click at [282, 285] on link "[PERSON_NAME] [PERSON_NAME]" at bounding box center [286, 288] width 161 height 11
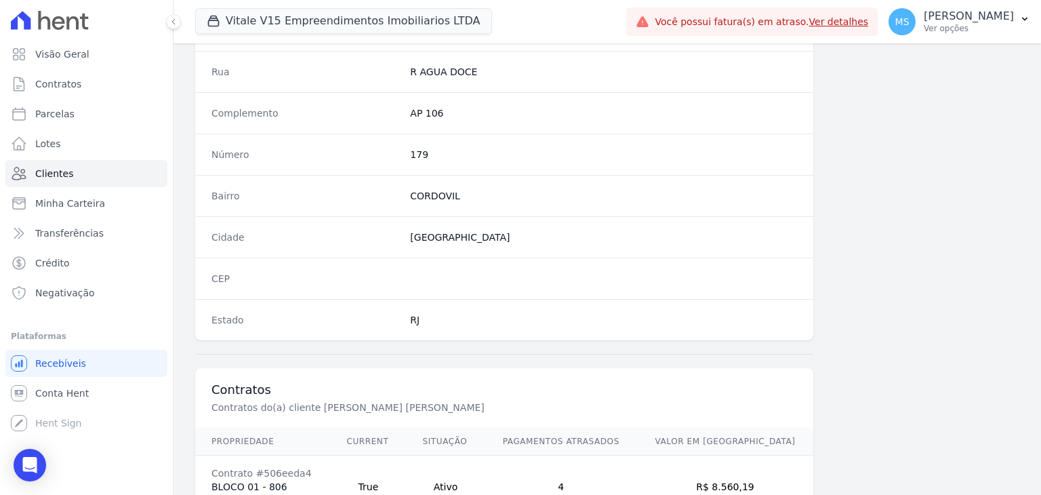
scroll to position [745, 0]
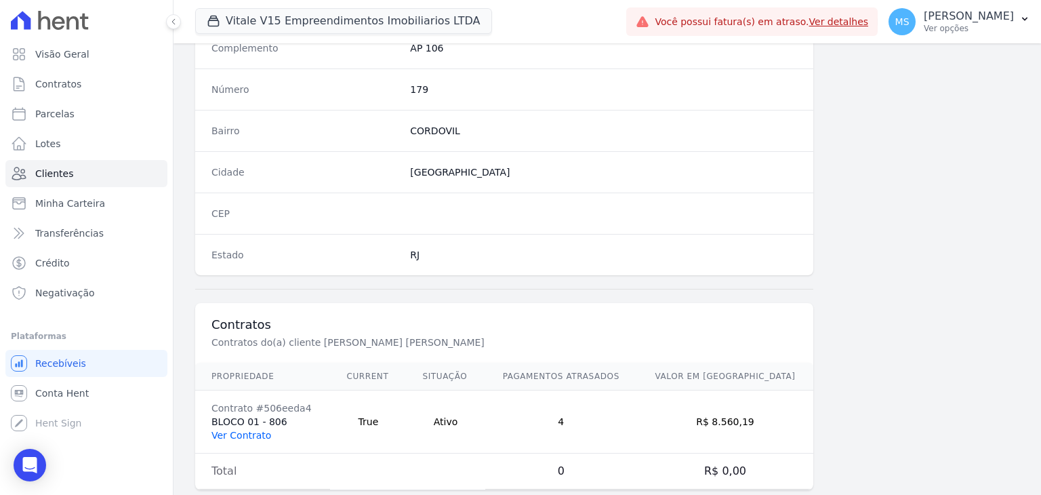
click at [247, 430] on link "Ver Contrato" at bounding box center [241, 435] width 60 height 11
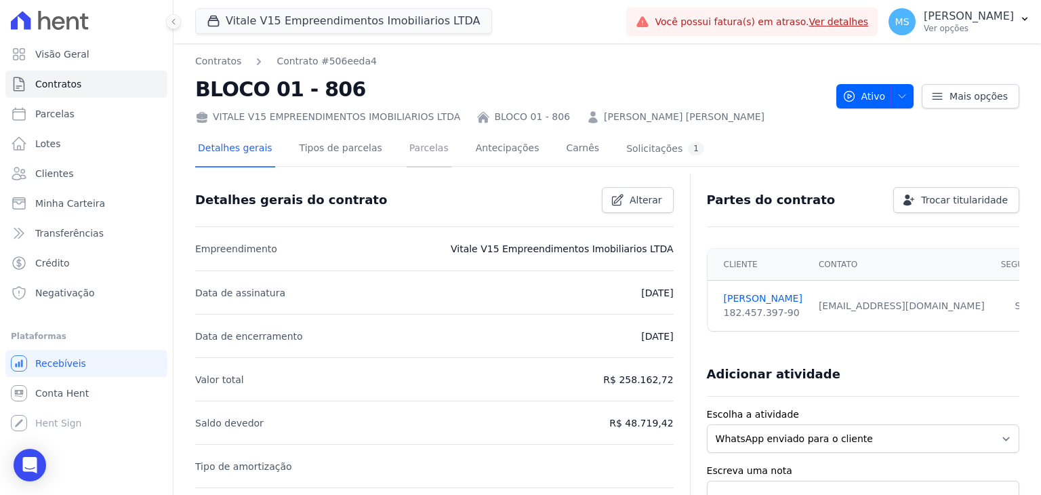
click at [408, 142] on link "Parcelas" at bounding box center [429, 149] width 45 height 36
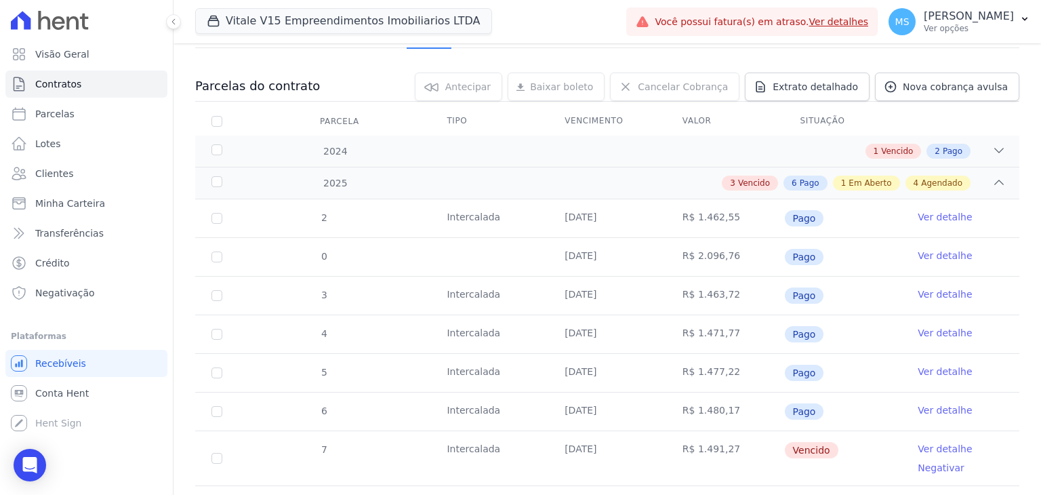
scroll to position [271, 0]
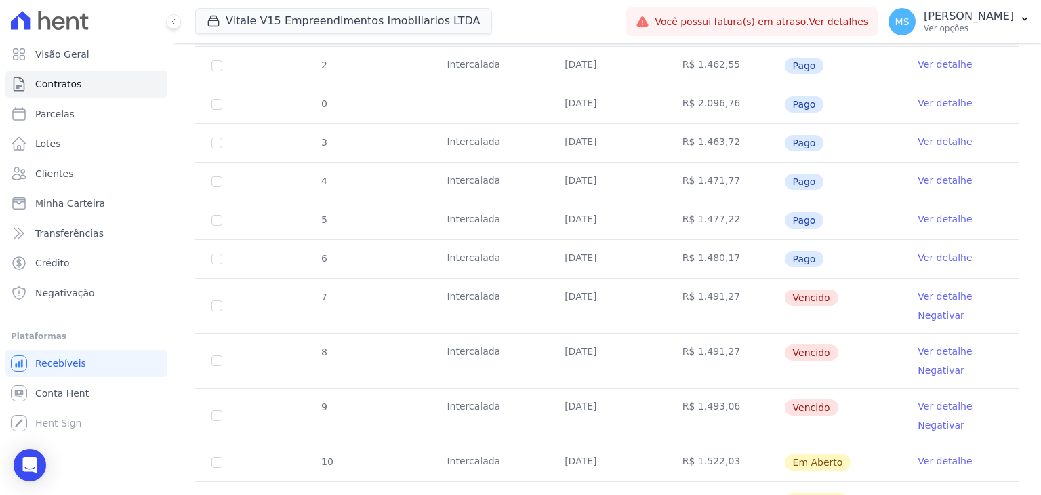
click at [949, 293] on link "Ver detalhe" at bounding box center [945, 296] width 54 height 14
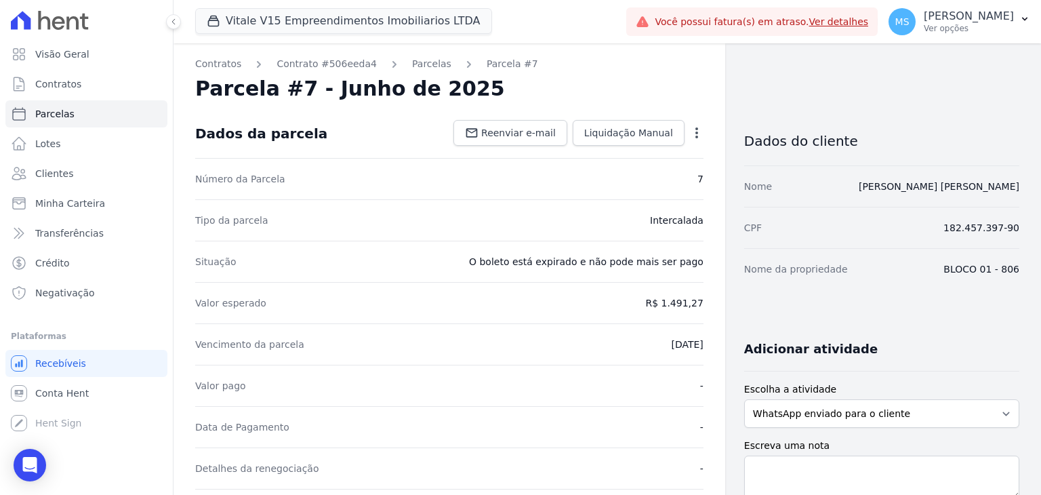
click at [691, 127] on icon "button" at bounding box center [697, 133] width 14 height 14
click at [628, 171] on link "Cancelar Cobrança" at bounding box center [638, 175] width 119 height 24
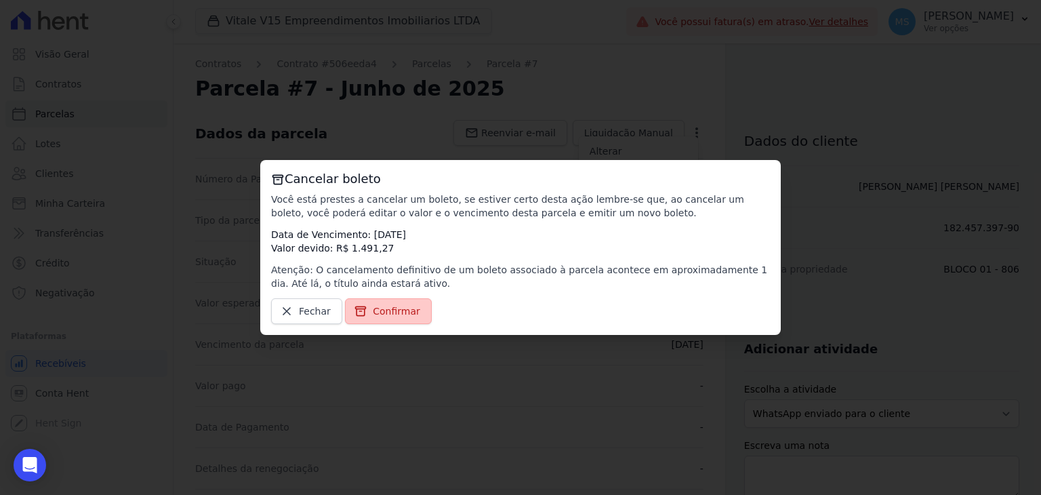
click at [386, 306] on span "Confirmar" at bounding box center [396, 311] width 47 height 14
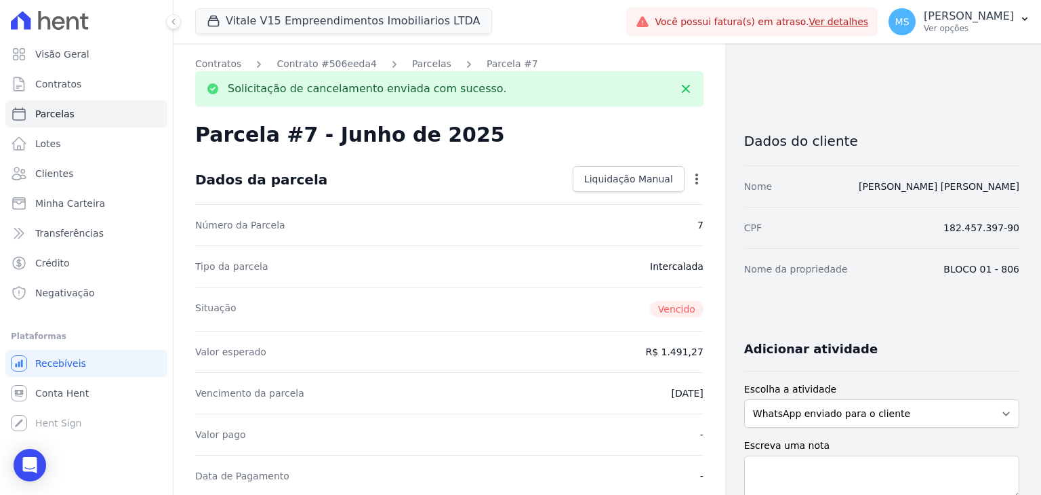
click at [412, 66] on link "Parcelas" at bounding box center [431, 64] width 39 height 14
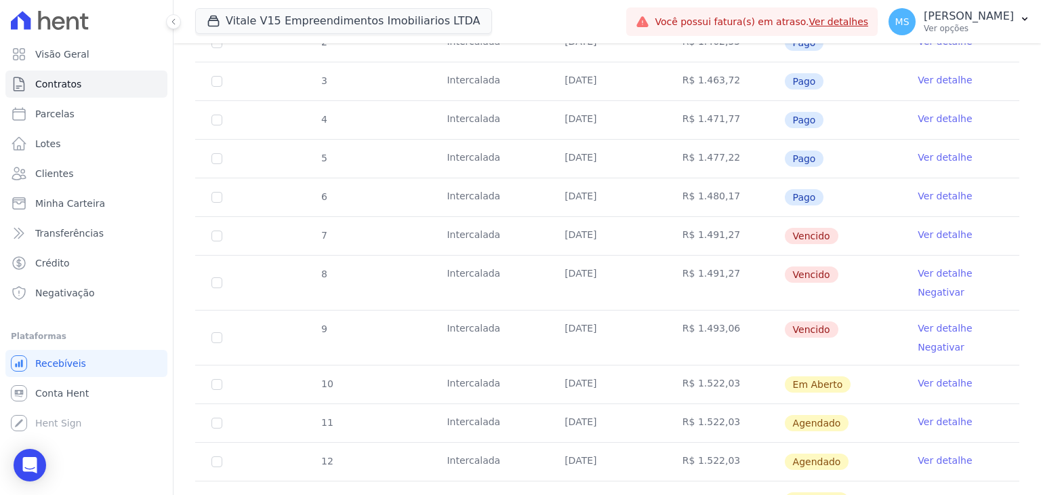
scroll to position [407, 0]
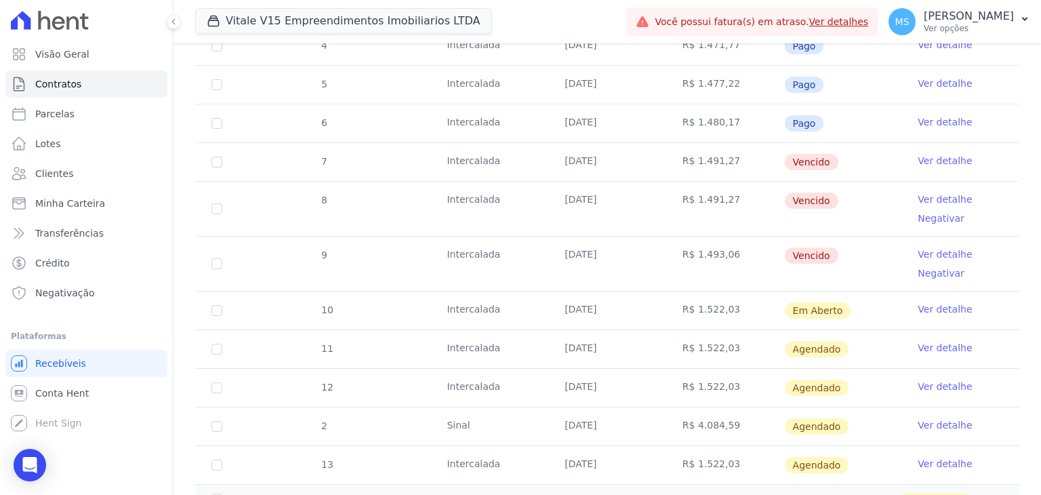
click at [933, 199] on link "Ver detalhe" at bounding box center [945, 199] width 54 height 14
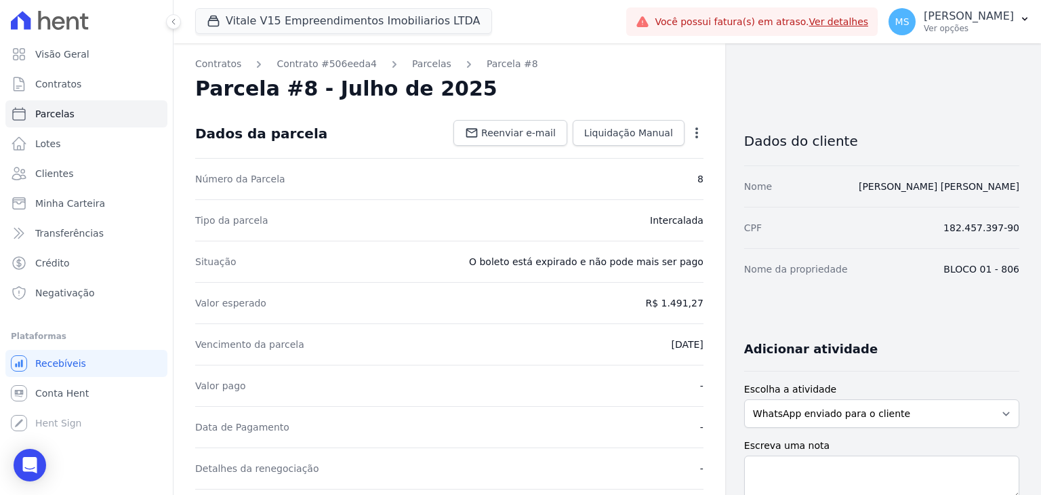
click at [688, 122] on dd "Reenviar e-mail Liquidação Manual Liquidação Manual Data de Pagamento [DATE] [G…" at bounding box center [575, 133] width 255 height 26
click at [690, 126] on icon "button" at bounding box center [697, 133] width 14 height 14
click at [654, 169] on link "Cancelar Cobrança" at bounding box center [638, 175] width 119 height 24
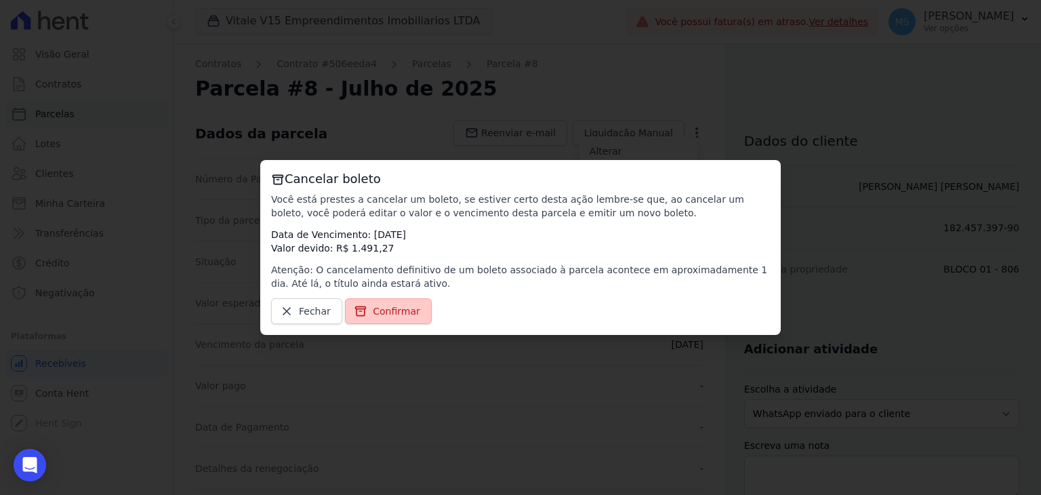
click at [365, 323] on link "Confirmar" at bounding box center [388, 311] width 87 height 26
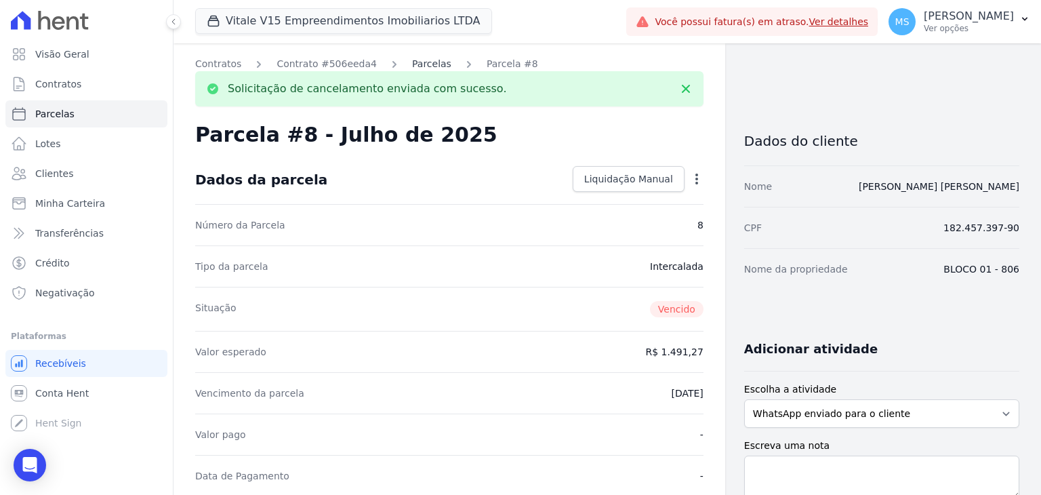
click at [415, 65] on link "Parcelas" at bounding box center [431, 64] width 39 height 14
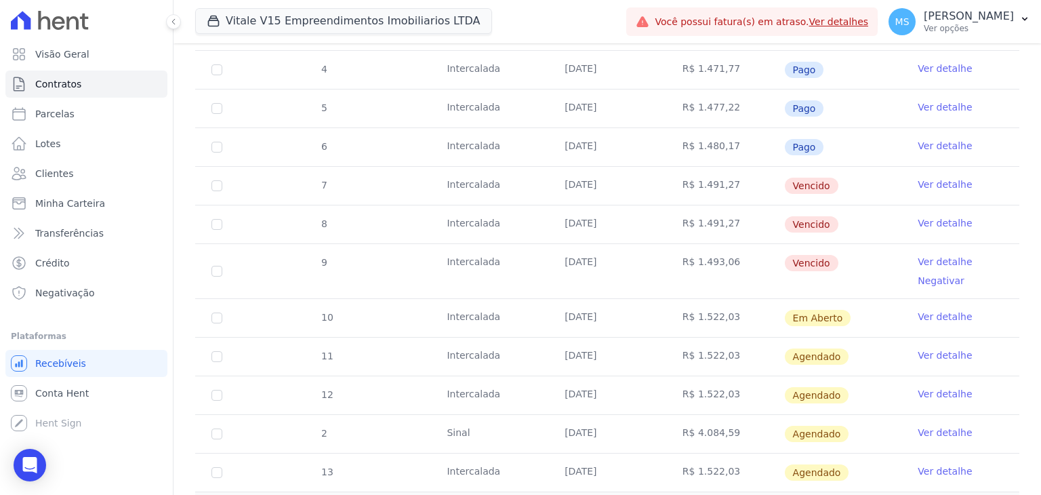
scroll to position [474, 0]
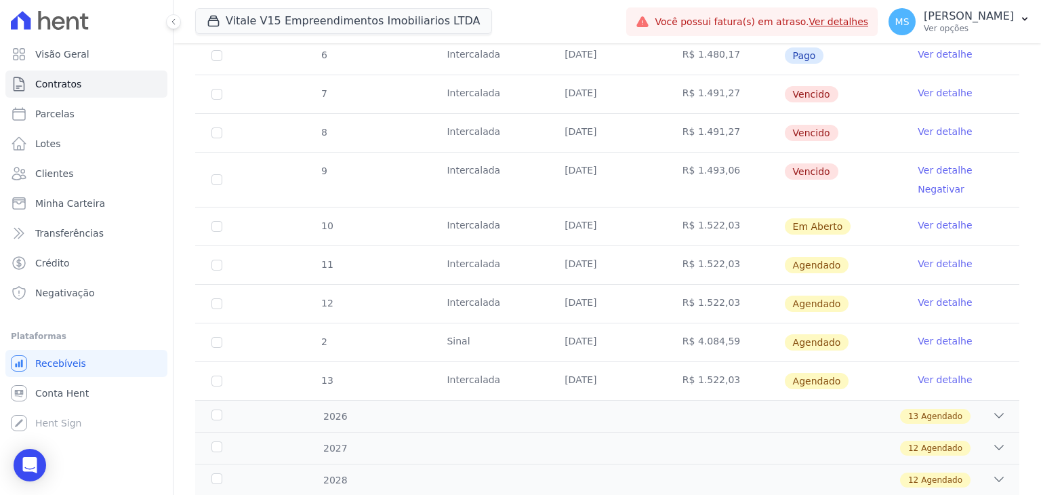
click at [918, 171] on link "Ver detalhe" at bounding box center [945, 170] width 54 height 14
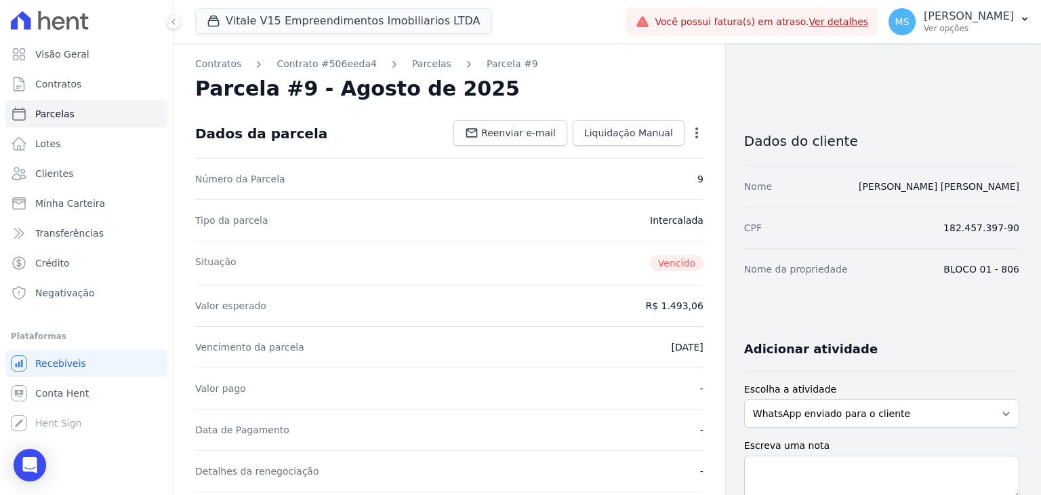
click at [690, 134] on icon "button" at bounding box center [697, 133] width 14 height 14
click at [641, 182] on link "Cancelar Cobrança" at bounding box center [638, 175] width 119 height 24
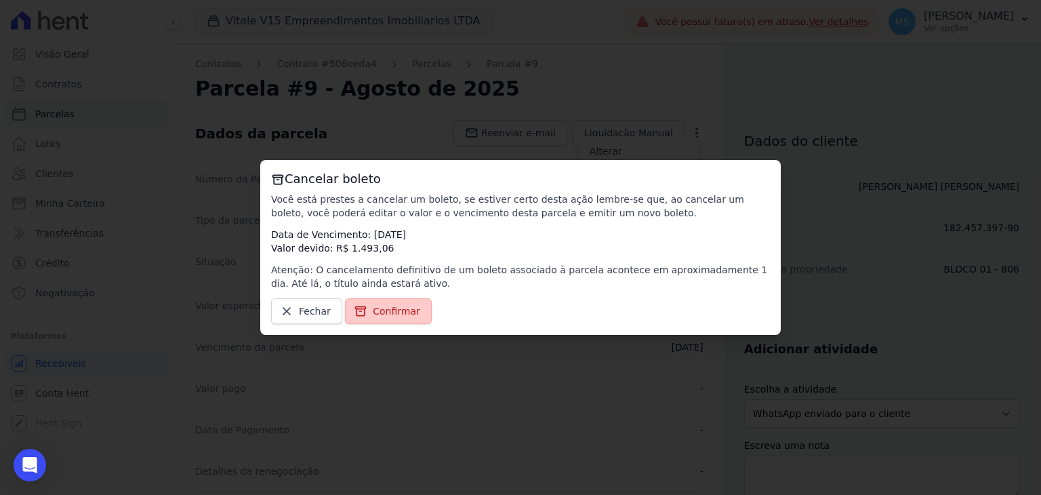
click at [387, 314] on span "Confirmar" at bounding box center [396, 311] width 47 height 14
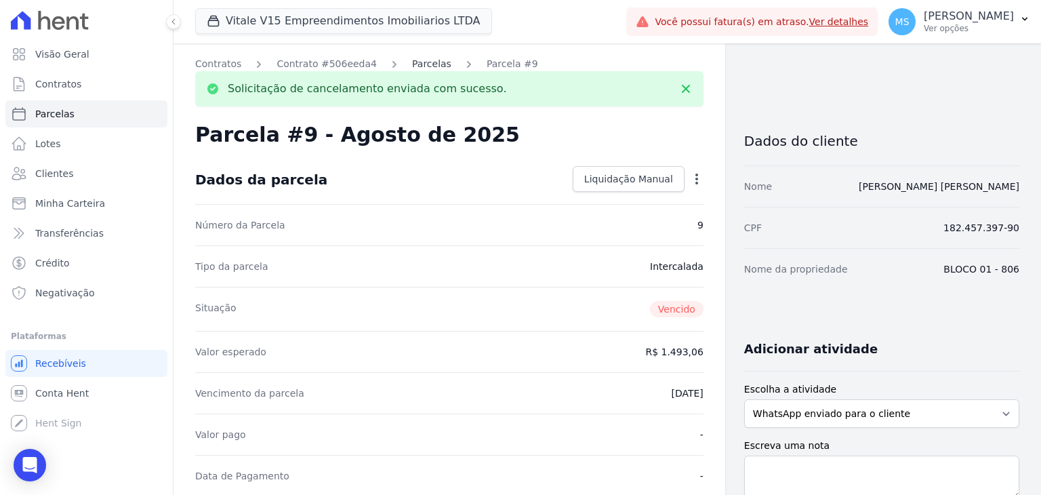
click at [417, 70] on link "Parcelas" at bounding box center [431, 64] width 39 height 14
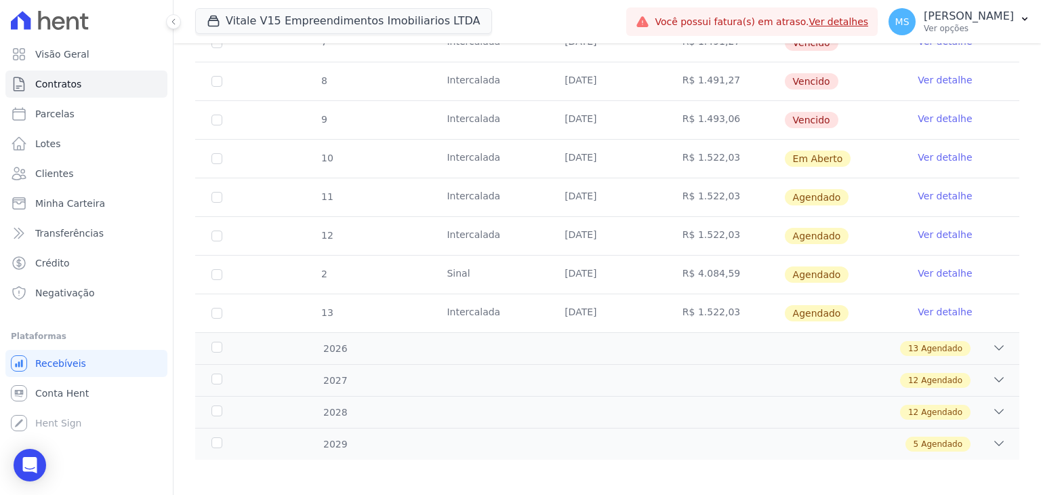
scroll to position [528, 0]
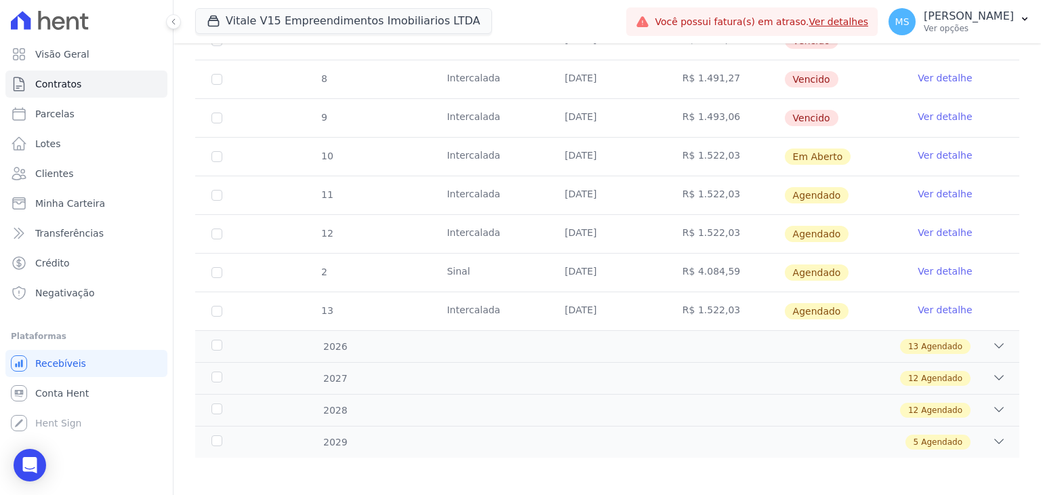
click at [930, 148] on link "Ver detalhe" at bounding box center [945, 155] width 54 height 14
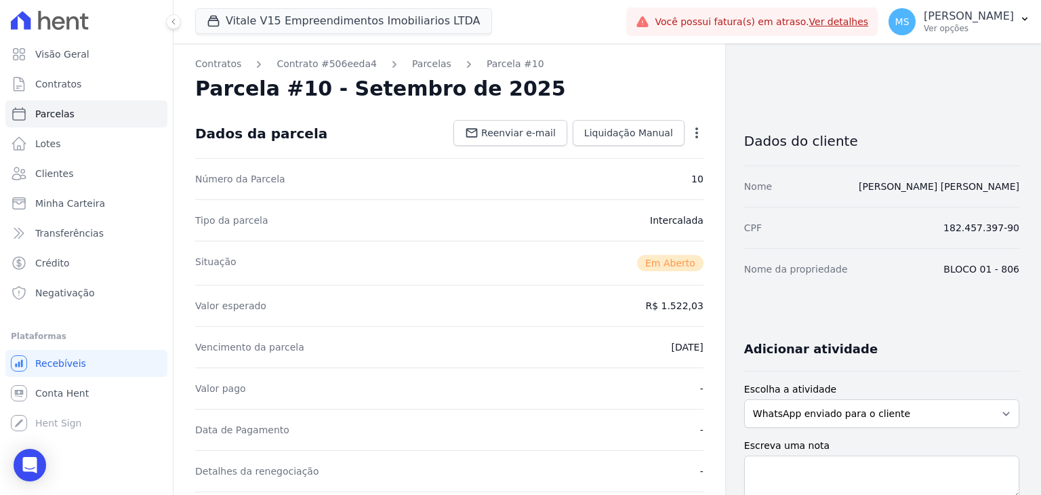
click at [690, 139] on icon "button" at bounding box center [697, 133] width 14 height 14
click at [655, 180] on link "Cancelar Cobrança" at bounding box center [638, 175] width 119 height 24
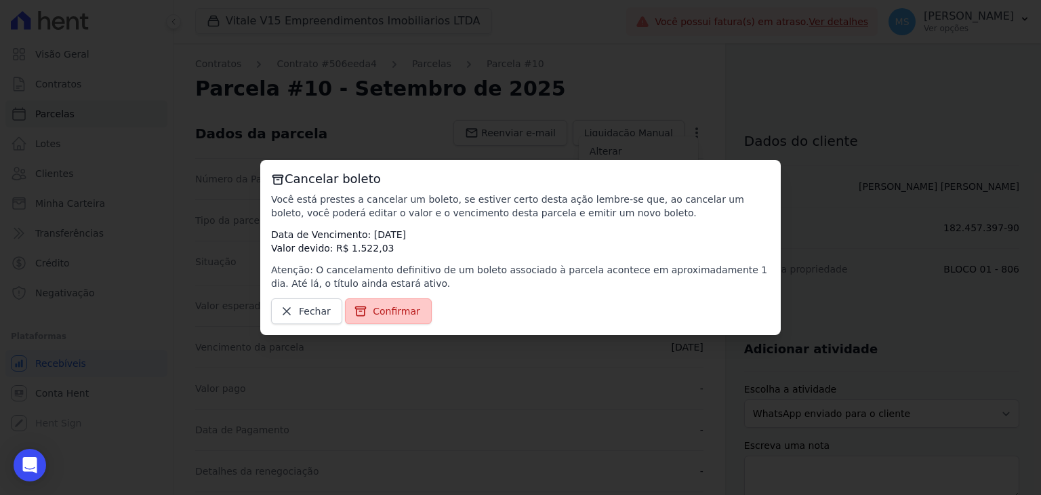
click at [382, 314] on span "Confirmar" at bounding box center [396, 311] width 47 height 14
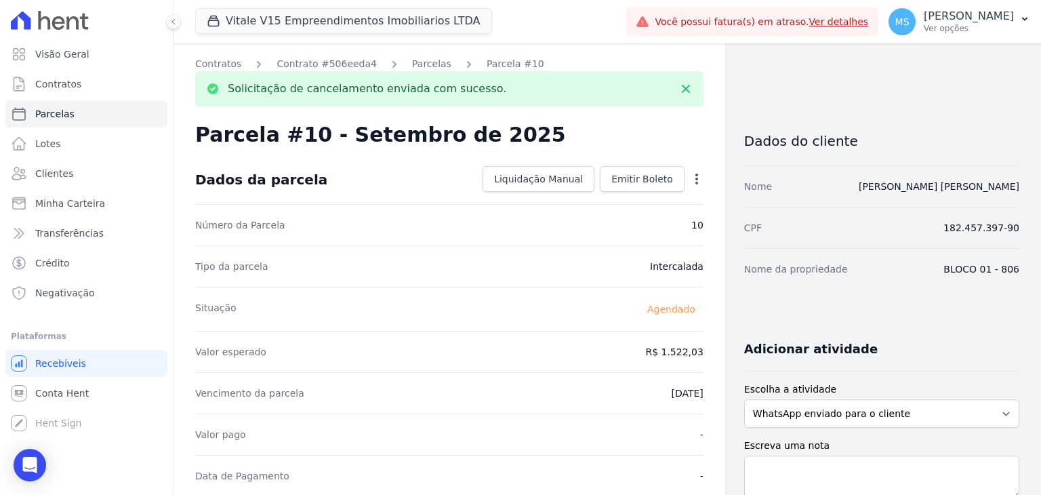
click at [415, 68] on link "Parcelas" at bounding box center [431, 64] width 39 height 14
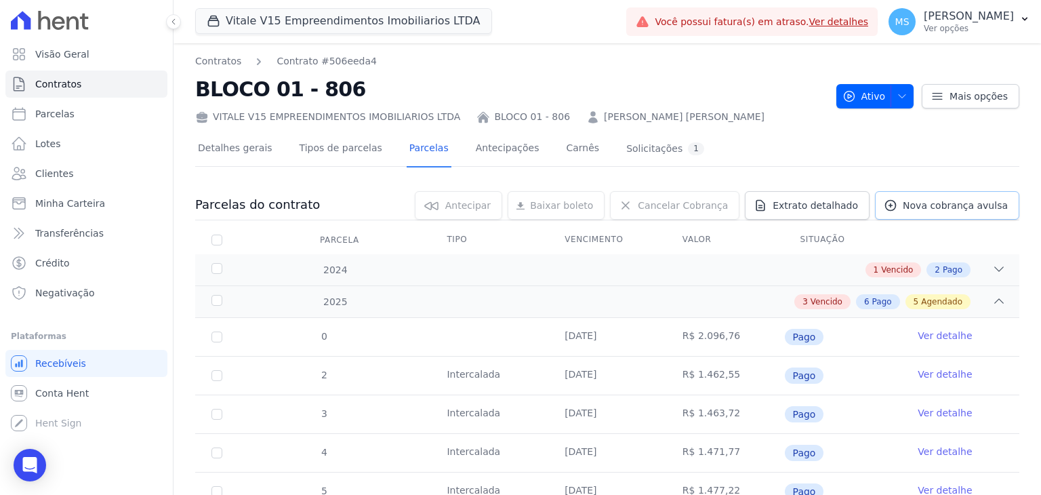
click at [930, 207] on span "Nova cobrança avulsa" at bounding box center [955, 206] width 105 height 14
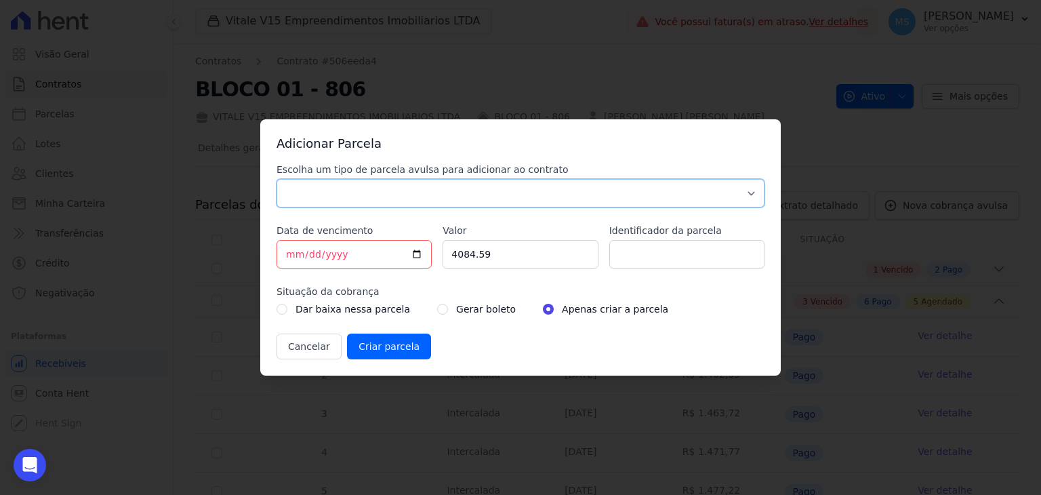
click at [337, 200] on select "Parcela Normal Sinal Caução Intercalada Chaves Pré Chaves Pós Chaves Taxas Quit…" at bounding box center [521, 193] width 488 height 28
select select "others"
click at [277, 179] on select "Parcela Normal Sinal Caução Intercalada Chaves Pré Chaves Pós Chaves Taxas Quit…" at bounding box center [521, 193] width 488 height 28
click at [289, 255] on input "[DATE]" at bounding box center [354, 254] width 155 height 28
type input "[DATE]"
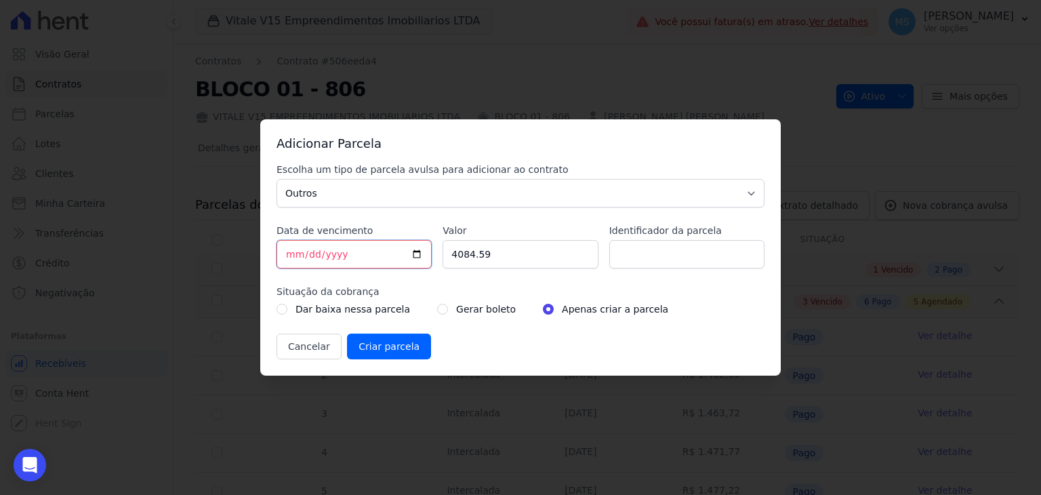
type input "[DATE]"
type input "1467.74"
type input "BOLETO AVULSO - 334686"
click at [437, 307] on input "radio" at bounding box center [442, 309] width 11 height 11
radio input "true"
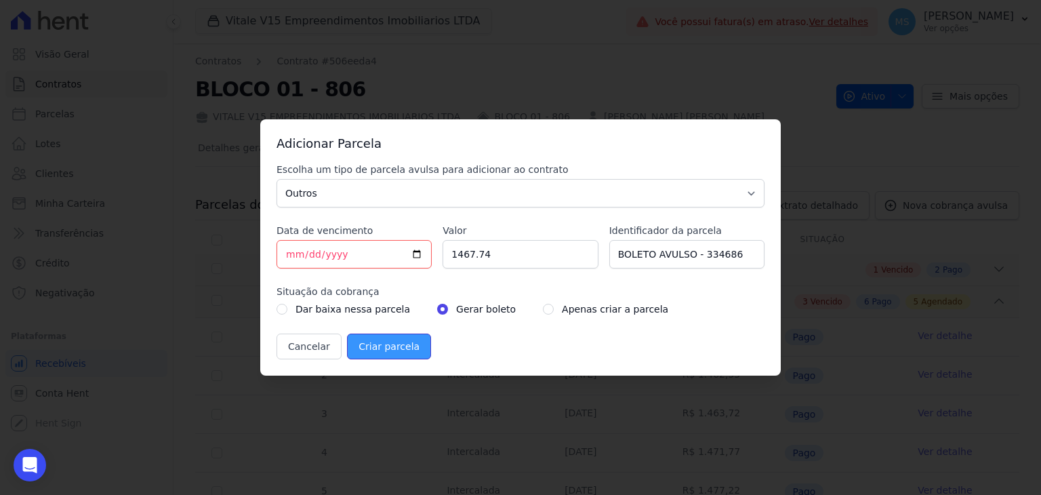
click at [396, 345] on input "Criar parcela" at bounding box center [389, 346] width 84 height 26
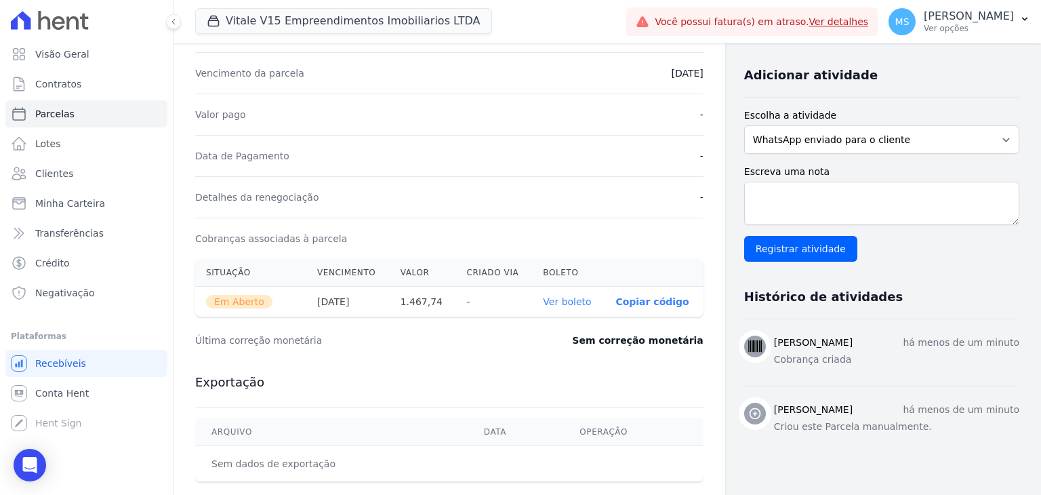
scroll to position [407, 0]
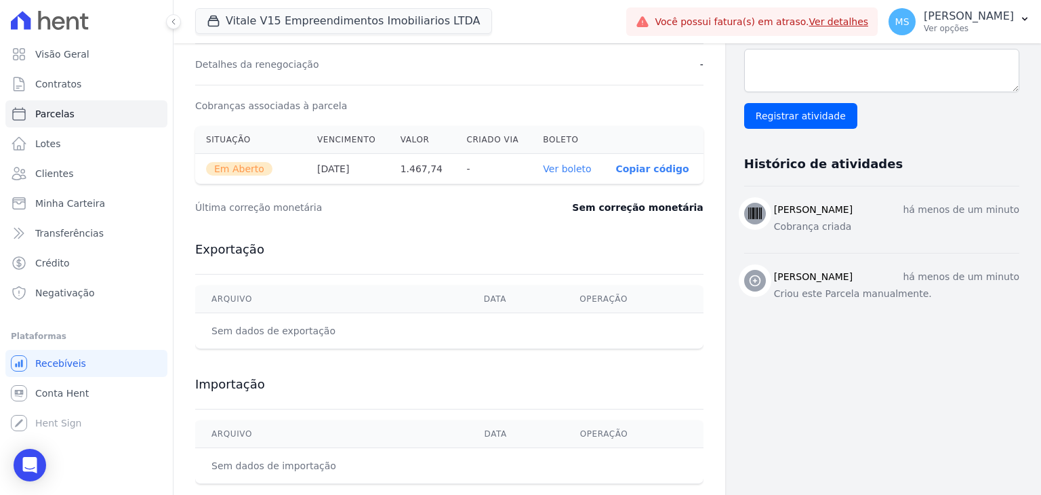
click at [577, 163] on link "Ver boleto" at bounding box center [567, 168] width 48 height 11
